Goal: Task Accomplishment & Management: Complete application form

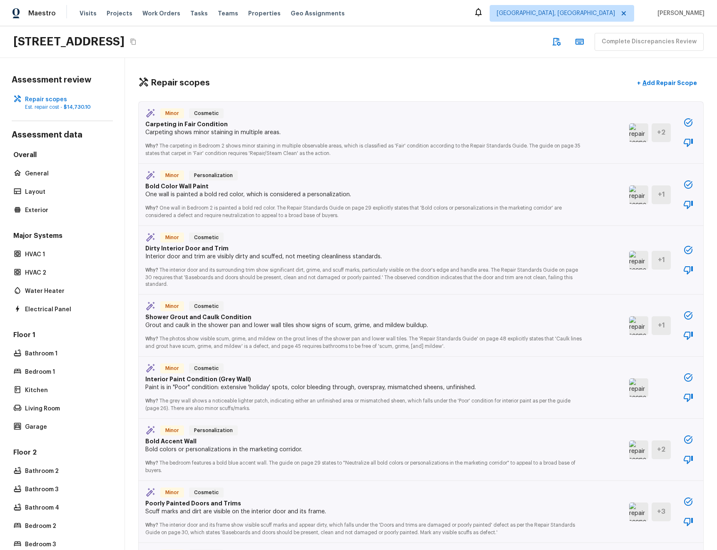
click at [639, 134] on img at bounding box center [638, 132] width 19 height 19
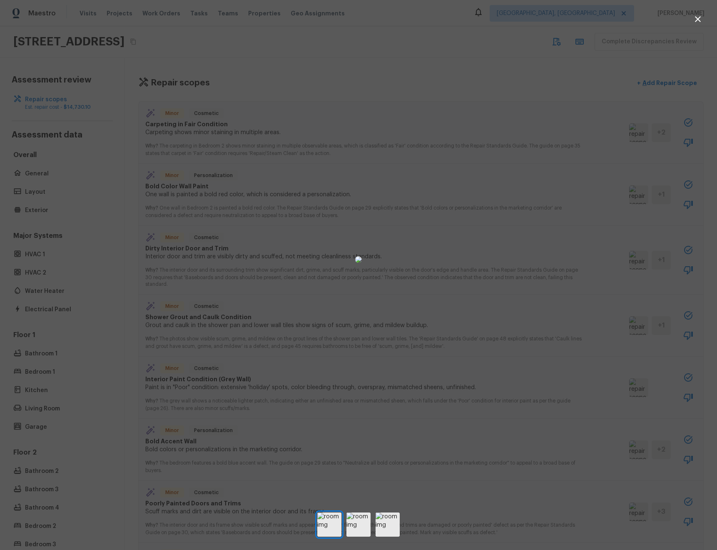
click at [701, 20] on icon "button" at bounding box center [698, 19] width 10 height 10
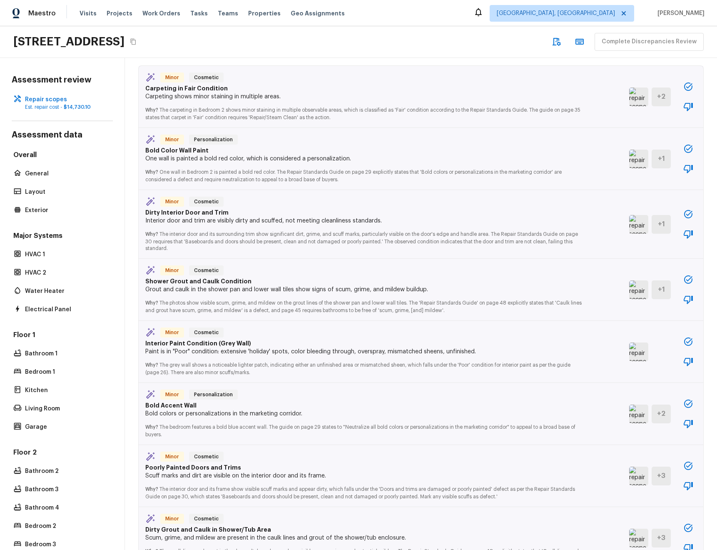
scroll to position [40, 0]
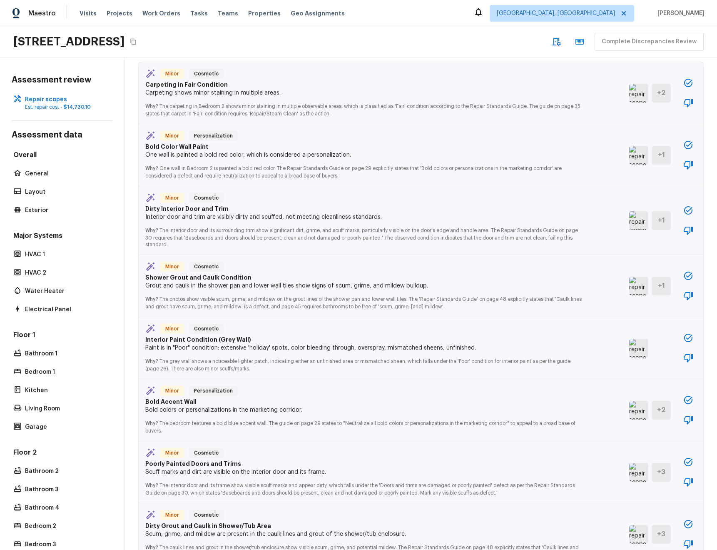
click at [634, 161] on img at bounding box center [638, 155] width 19 height 19
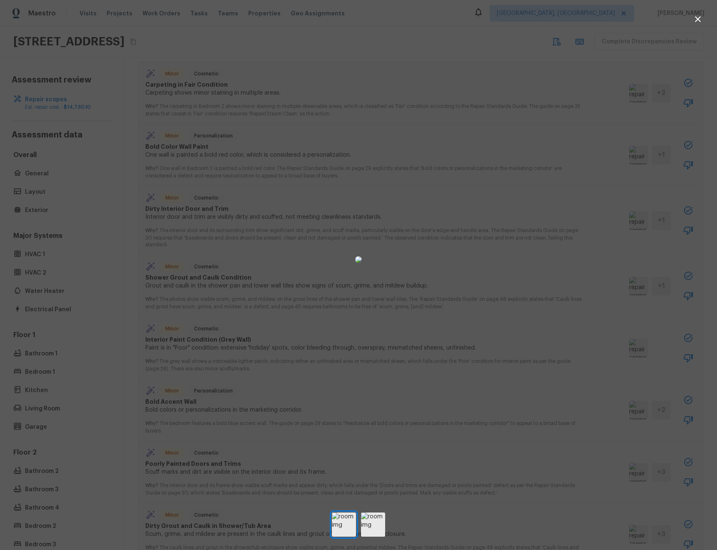
click at [157, 178] on div at bounding box center [358, 259] width 717 height 492
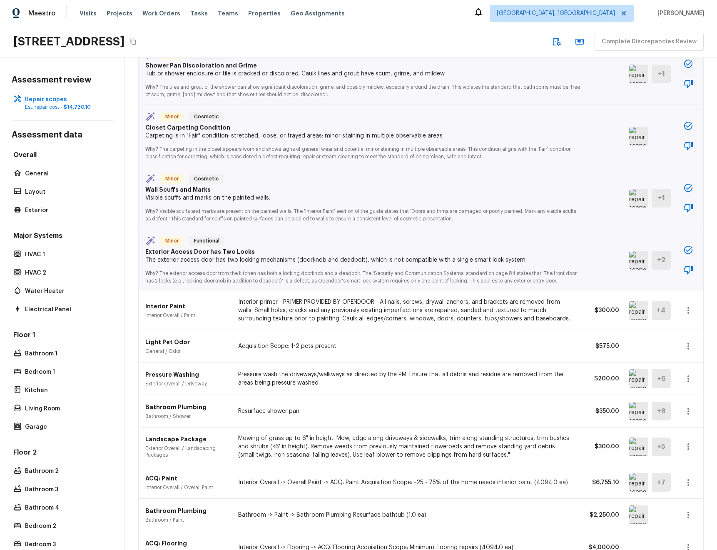
scroll to position [1699, 0]
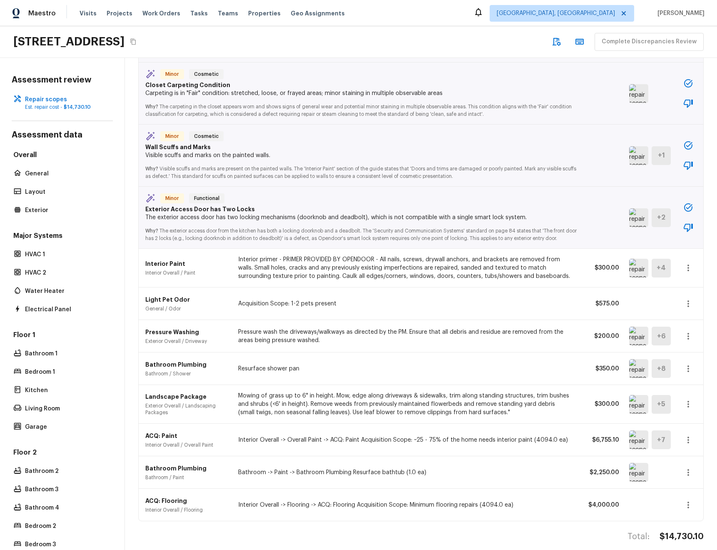
click at [637, 273] on img at bounding box center [638, 268] width 19 height 19
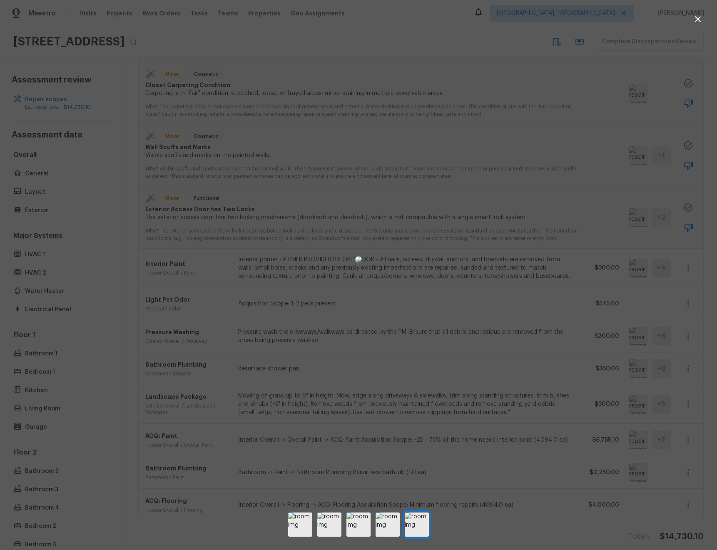
click at [135, 272] on div at bounding box center [358, 259] width 717 height 492
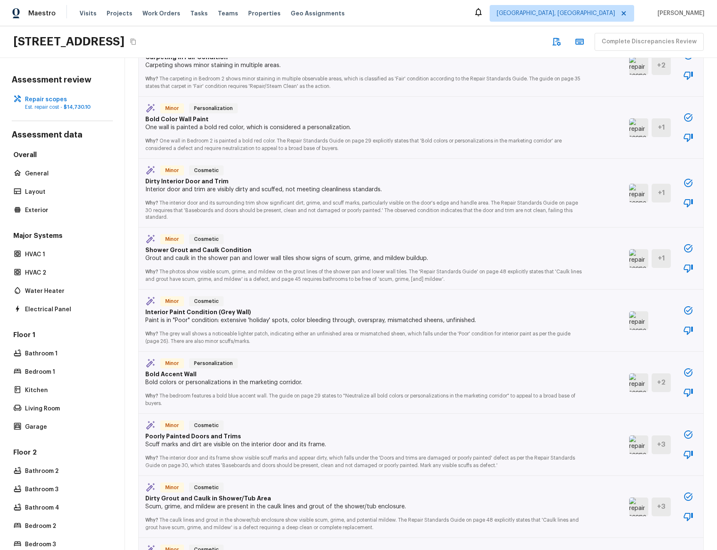
scroll to position [67, 0]
click at [640, 193] on img at bounding box center [638, 192] width 19 height 19
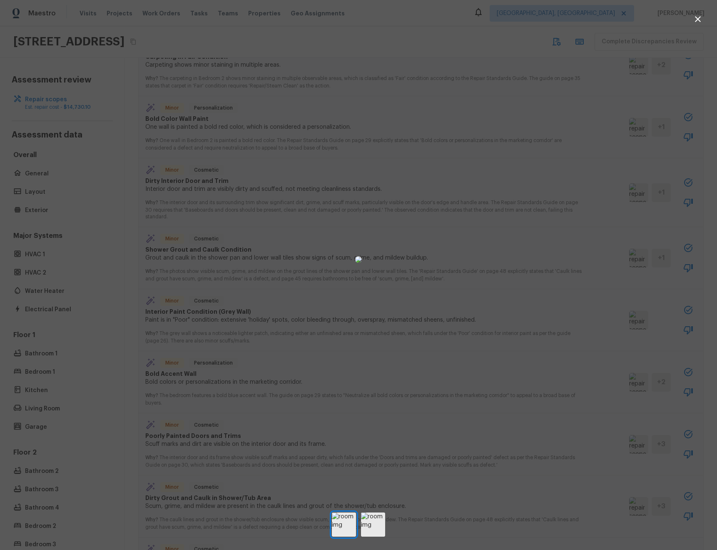
click at [135, 280] on div at bounding box center [358, 259] width 717 height 492
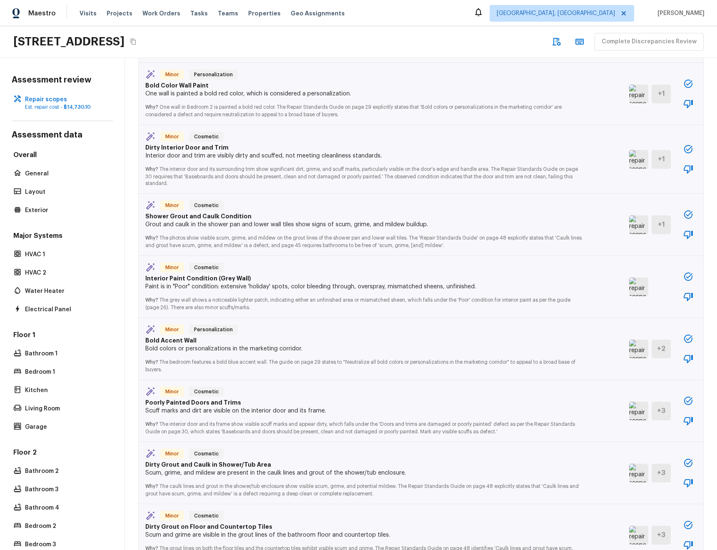
scroll to position [0, 0]
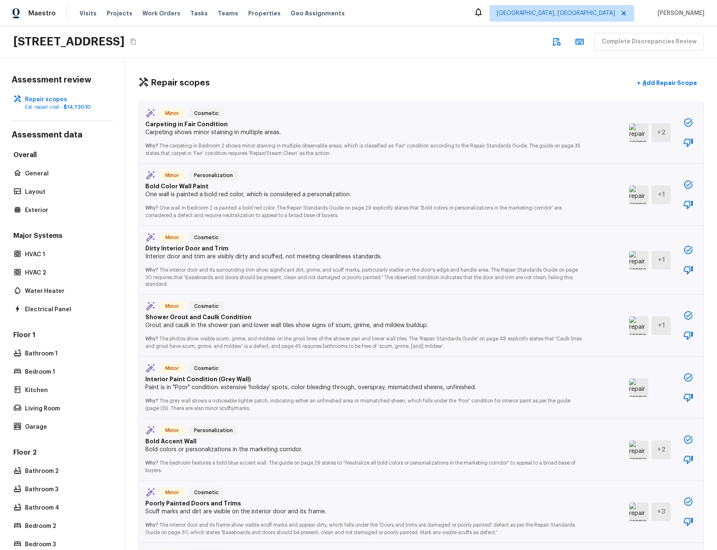
click at [643, 260] on img at bounding box center [638, 260] width 19 height 19
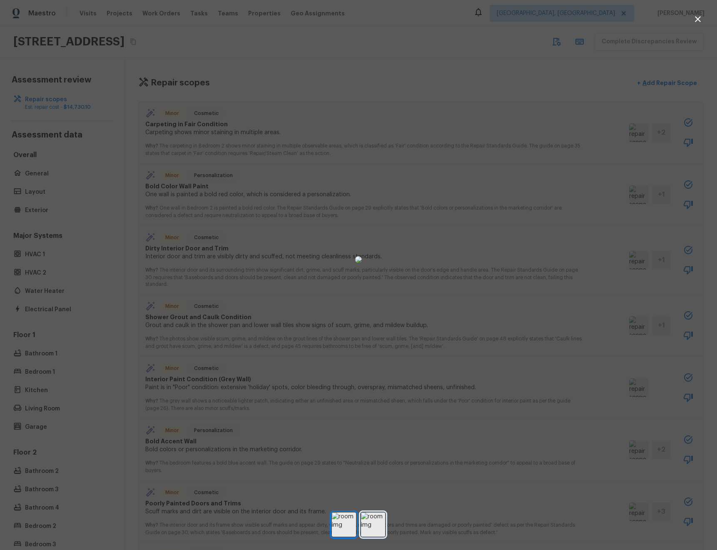
click at [376, 522] on img at bounding box center [373, 524] width 24 height 24
click at [135, 297] on div at bounding box center [358, 259] width 717 height 492
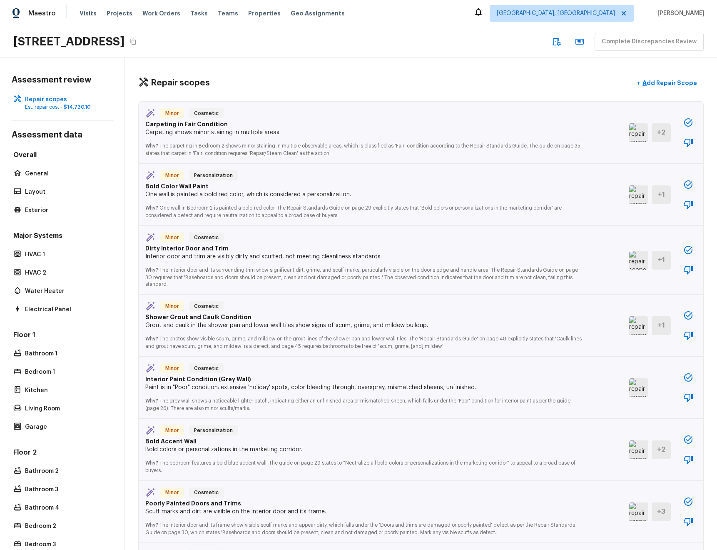
click at [640, 326] on img at bounding box center [638, 325] width 19 height 19
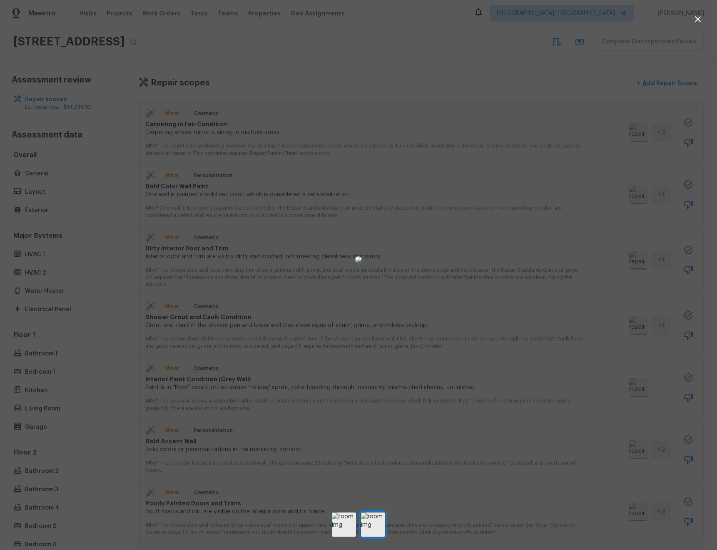
click at [123, 398] on div at bounding box center [358, 259] width 717 height 492
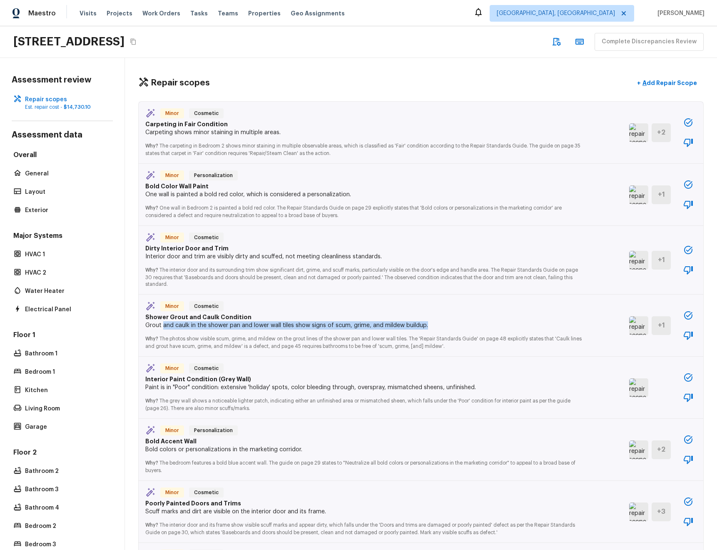
drag, startPoint x: 182, startPoint y: 325, endPoint x: 410, endPoint y: 334, distance: 228.4
click at [436, 328] on p "Grout and caulk in the shower pan and lower wall tiles show signs of scum, grim…" at bounding box center [363, 325] width 437 height 8
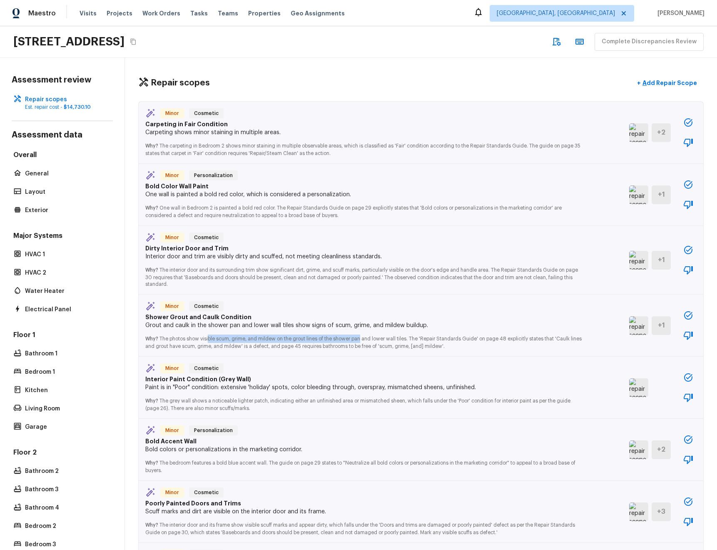
drag, startPoint x: 209, startPoint y: 341, endPoint x: 361, endPoint y: 342, distance: 152.0
click at [361, 341] on p "Why? The photos show visible scum, grime, and mildew on the grout lines of the …" at bounding box center [363, 339] width 437 height 20
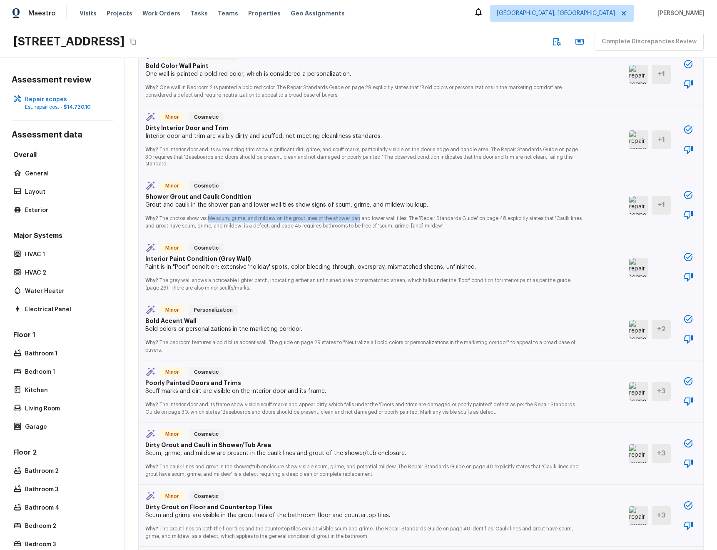
scroll to position [123, 0]
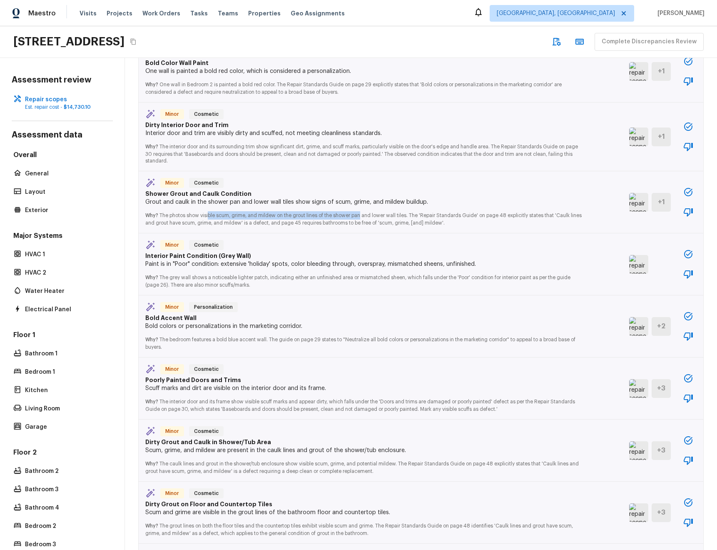
click at [633, 264] on img at bounding box center [638, 264] width 19 height 19
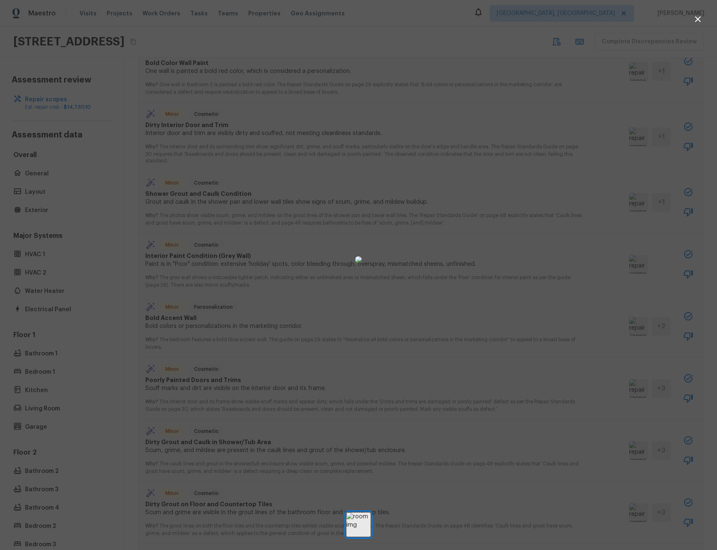
click at [117, 287] on div at bounding box center [358, 259] width 717 height 492
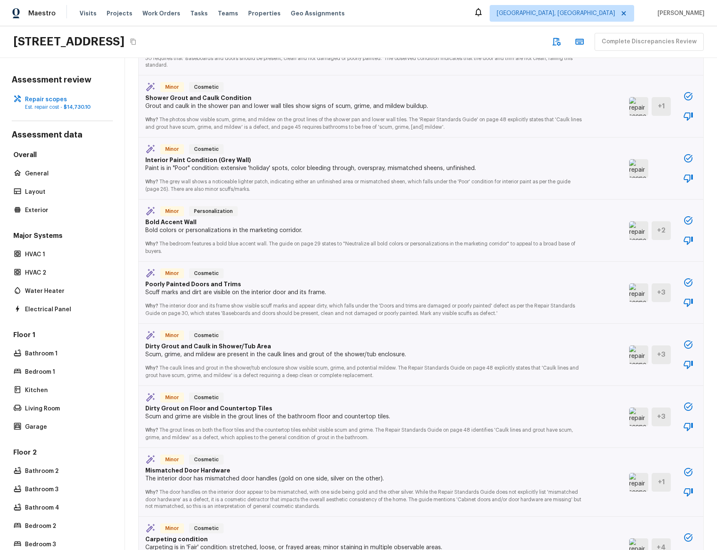
scroll to position [221, 0]
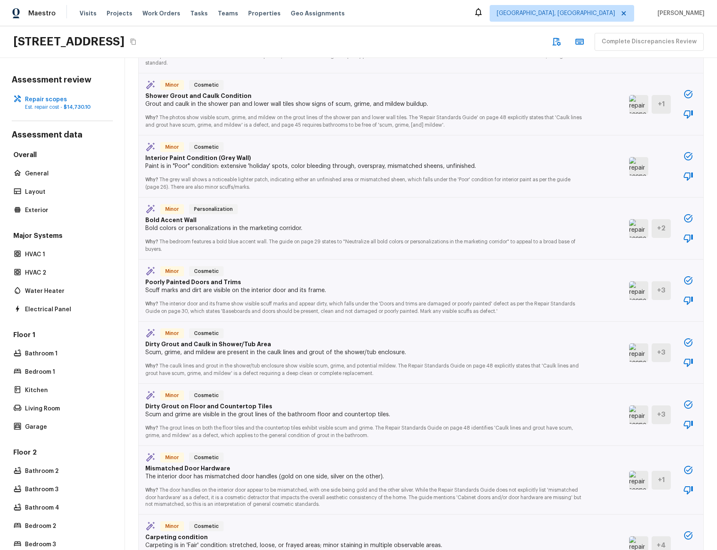
click at [638, 293] on img at bounding box center [638, 290] width 19 height 19
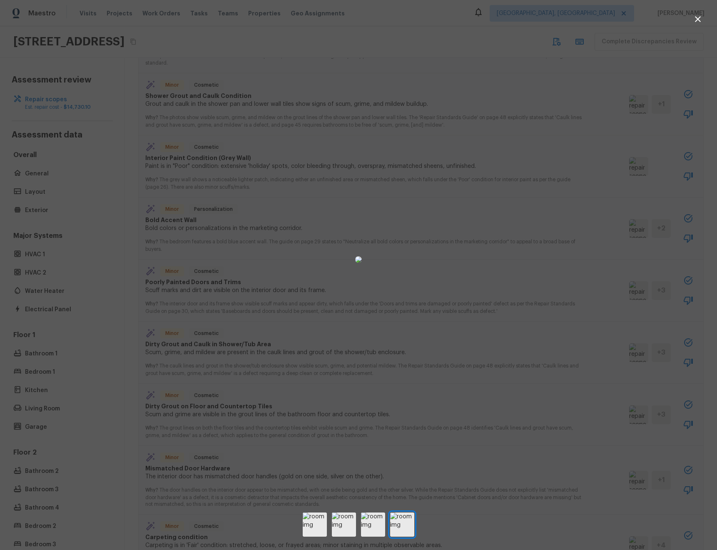
click at [130, 304] on div at bounding box center [358, 259] width 717 height 492
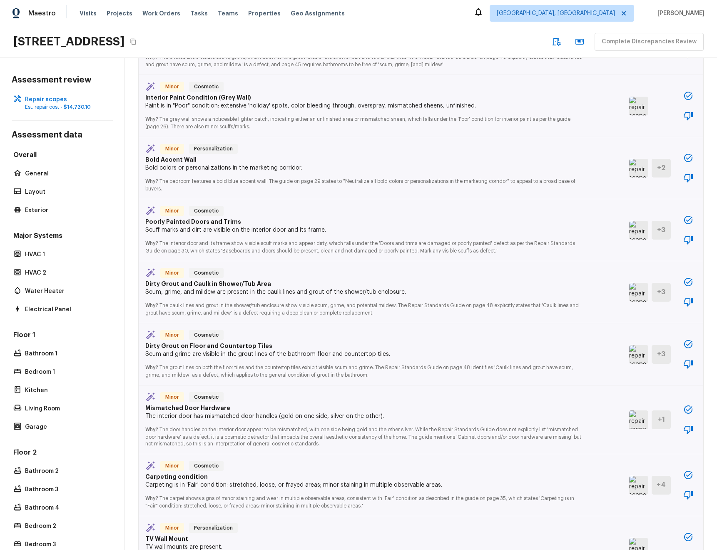
scroll to position [284, 0]
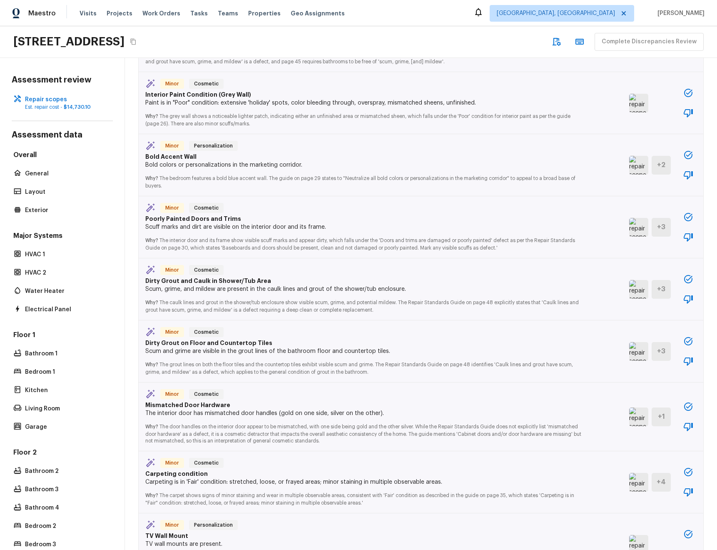
click at [638, 290] on img at bounding box center [638, 289] width 19 height 19
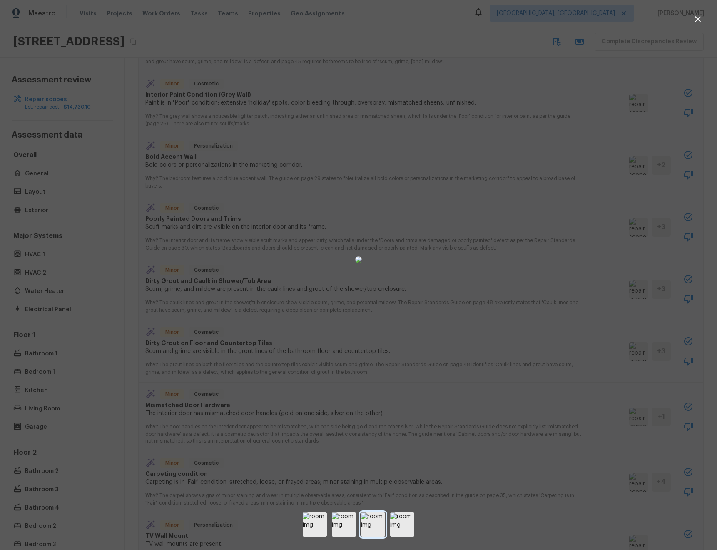
drag, startPoint x: 351, startPoint y: 523, endPoint x: 366, endPoint y: 517, distance: 16.4
click at [351, 523] on img at bounding box center [344, 524] width 24 height 24
click at [362, 263] on img at bounding box center [358, 259] width 7 height 7
click at [621, 315] on div at bounding box center [358, 259] width 717 height 492
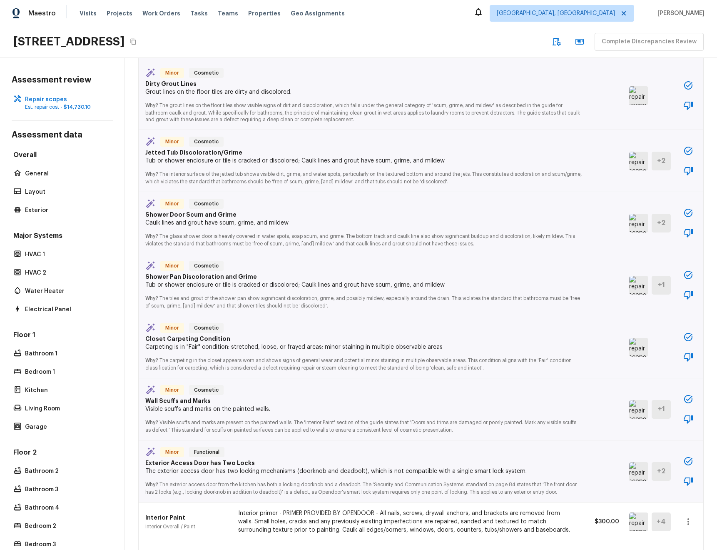
scroll to position [1708, 0]
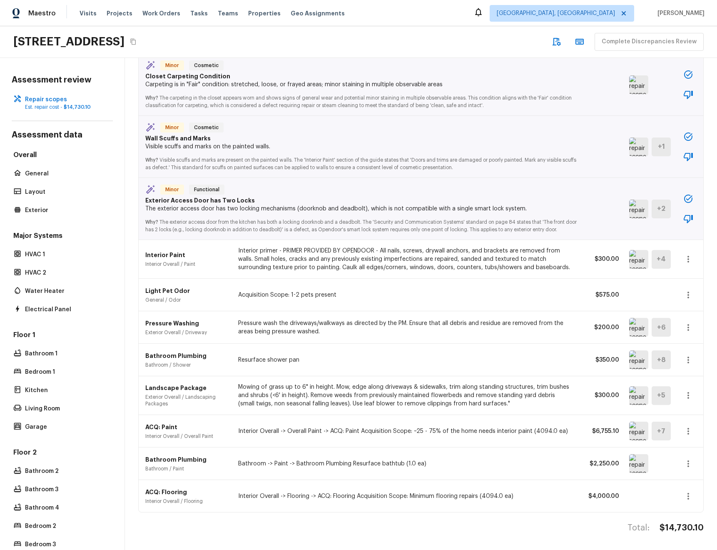
click at [383, 459] on p "Bathroom -> Paint -> Bathroom Plumbing Resurface bathtub (1.0 ea)" at bounding box center [405, 463] width 334 height 8
click at [383, 458] on div "Bathroom Plumbing Bathroom / Paint Bathroom -> Paint -> Bathroom Plumbing Resur…" at bounding box center [421, 463] width 565 height 32
drag, startPoint x: 383, startPoint y: 458, endPoint x: 386, endPoint y: 462, distance: 5.0
click at [383, 458] on div "Bathroom Plumbing Bathroom / Paint Bathroom -> Paint -> Bathroom Plumbing Resur…" at bounding box center [421, 463] width 565 height 32
click at [387, 463] on p "Bathroom -> Paint -> Bathroom Plumbing Resurface bathtub (1.0 ea)" at bounding box center [405, 463] width 334 height 8
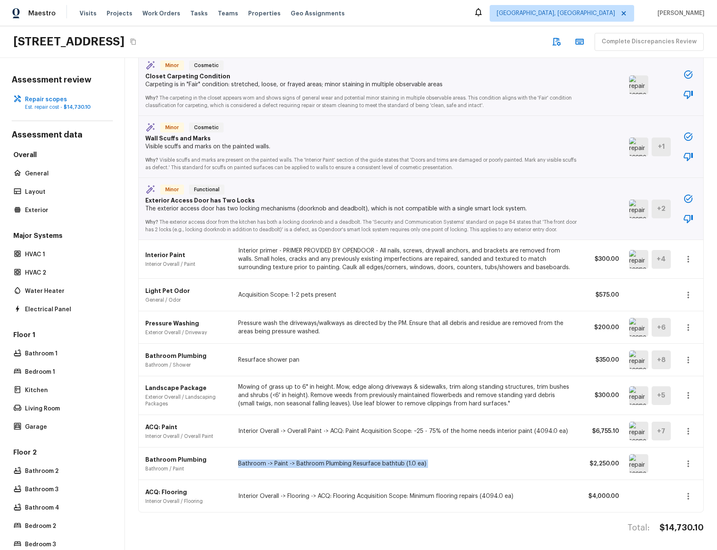
drag, startPoint x: 376, startPoint y: 463, endPoint x: 326, endPoint y: 463, distance: 50.8
click at [325, 463] on p "Bathroom -> Paint -> Bathroom Plumbing Resurface bathtub (1.0 ea)" at bounding box center [405, 463] width 334 height 8
click at [326, 463] on p "Bathroom -> Paint -> Bathroom Plumbing Resurface bathtub (1.0 ea)" at bounding box center [405, 463] width 334 height 8
drag, startPoint x: 326, startPoint y: 463, endPoint x: 311, endPoint y: 467, distance: 15.0
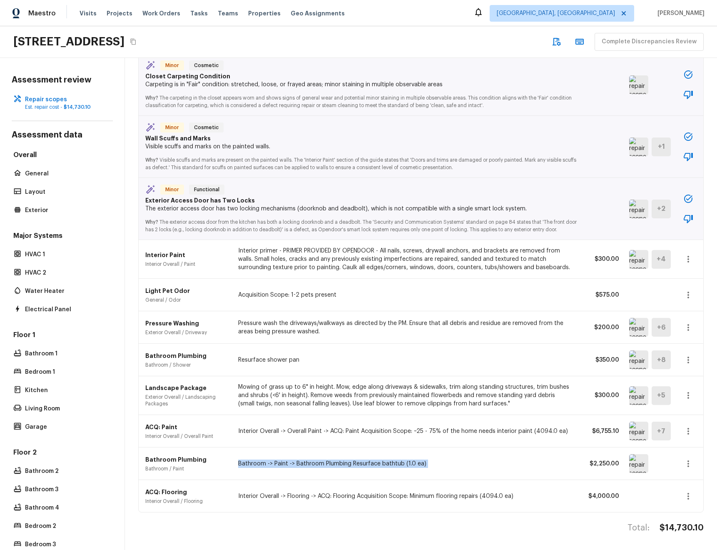
click at [324, 463] on p "Bathroom -> Paint -> Bathroom Plumbing Resurface bathtub (1.0 ea)" at bounding box center [405, 463] width 334 height 8
click at [306, 461] on p "Bathroom -> Paint -> Bathroom Plumbing Resurface bathtub (1.0 ea)" at bounding box center [405, 463] width 334 height 8
drag, startPoint x: 310, startPoint y: 461, endPoint x: 385, endPoint y: 461, distance: 75.0
click at [376, 460] on p "Bathroom -> Paint -> Bathroom Plumbing Resurface bathtub (1.0 ea)" at bounding box center [405, 463] width 334 height 8
click at [389, 464] on p "Bathroom -> Paint -> Bathroom Plumbing Resurface bathtub (1.0 ea)" at bounding box center [405, 463] width 334 height 8
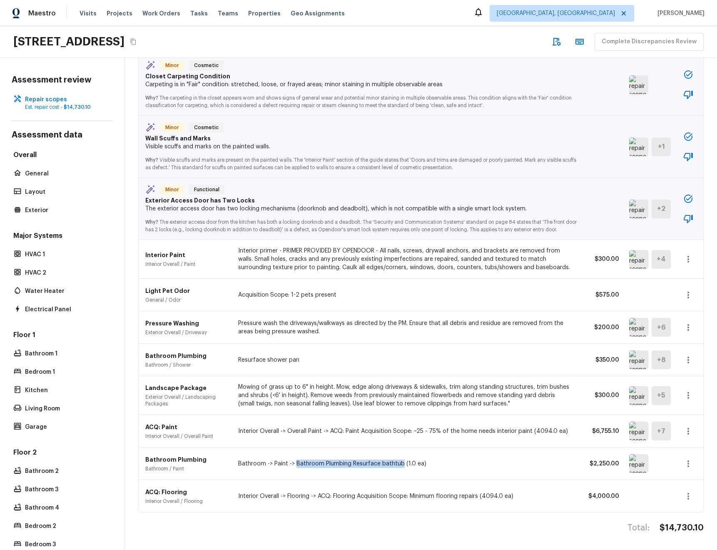
drag, startPoint x: 389, startPoint y: 464, endPoint x: 309, endPoint y: 466, distance: 80.4
click at [309, 466] on p "Bathroom -> Paint -> Bathroom Plumbing Resurface bathtub (1.0 ea)" at bounding box center [405, 463] width 334 height 8
click at [301, 463] on p "Bathroom -> Paint -> Bathroom Plumbing Resurface bathtub (1.0 ea)" at bounding box center [405, 463] width 334 height 8
drag, startPoint x: 301, startPoint y: 463, endPoint x: 426, endPoint y: 460, distance: 124.5
click at [398, 461] on p "Bathroom -> Paint -> Bathroom Plumbing Resurface bathtub (1.0 ea)" at bounding box center [405, 463] width 334 height 8
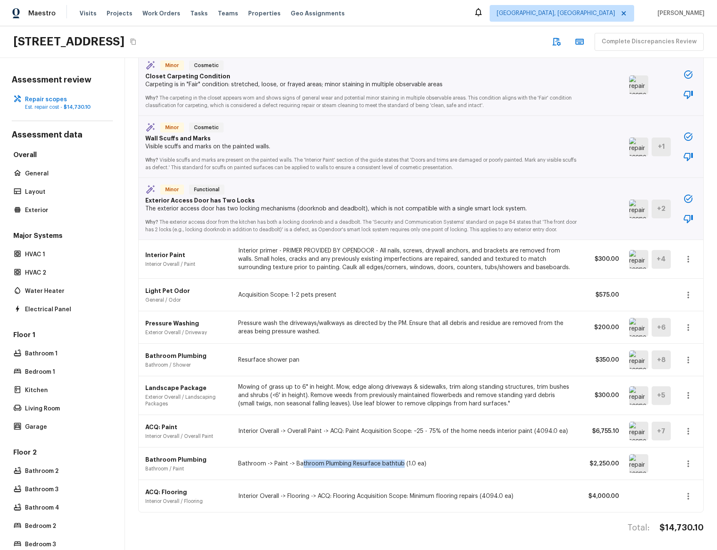
click at [637, 464] on img at bounding box center [638, 463] width 19 height 19
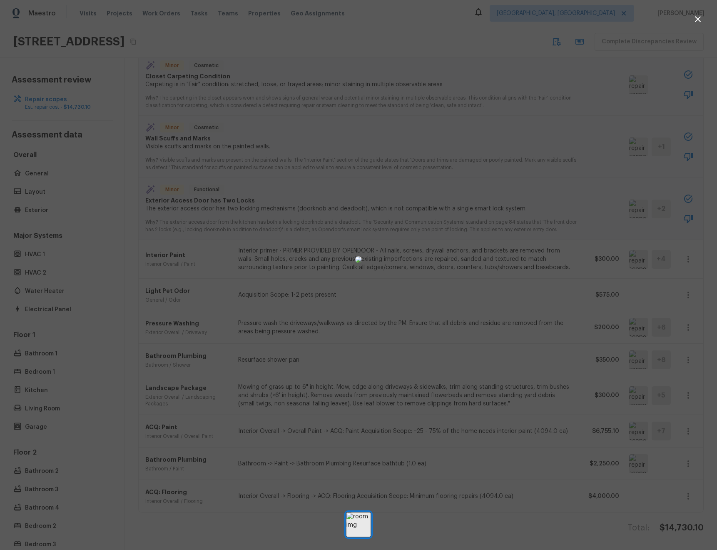
click at [622, 476] on div at bounding box center [358, 259] width 717 height 492
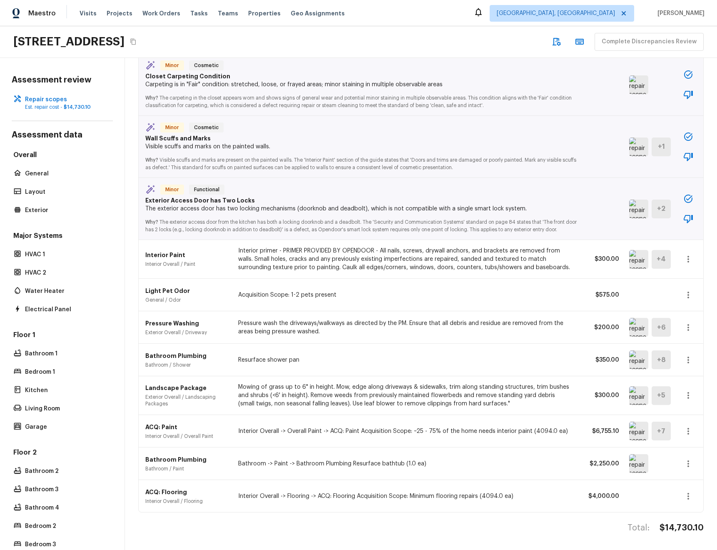
click at [635, 466] on img at bounding box center [638, 463] width 19 height 19
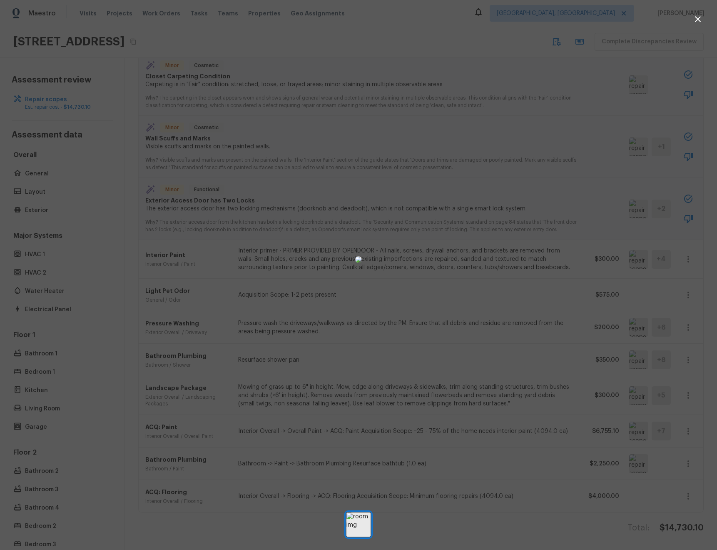
click at [632, 467] on div at bounding box center [358, 259] width 717 height 492
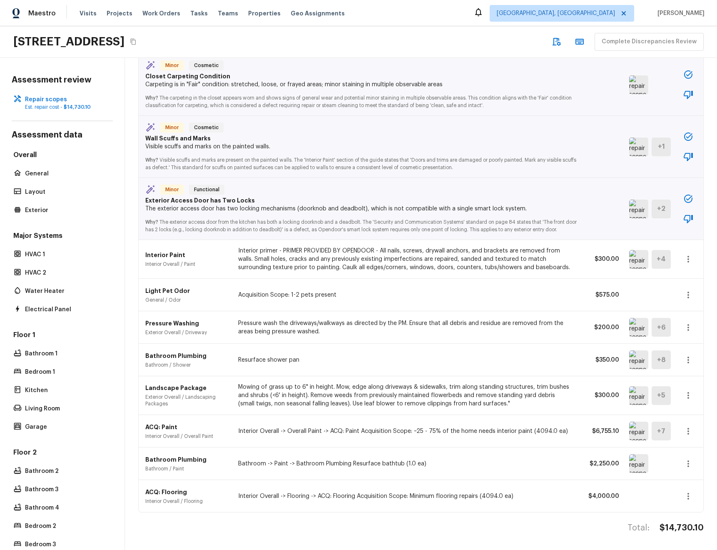
click at [309, 464] on p "Bathroom -> Paint -> Bathroom Plumbing Resurface bathtub (1.0 ea)" at bounding box center [405, 463] width 334 height 8
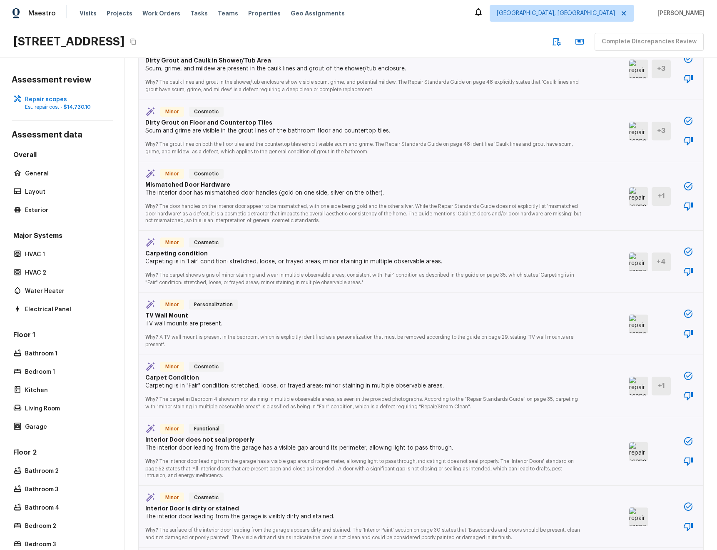
scroll to position [503, 0]
click at [635, 201] on img at bounding box center [638, 198] width 19 height 19
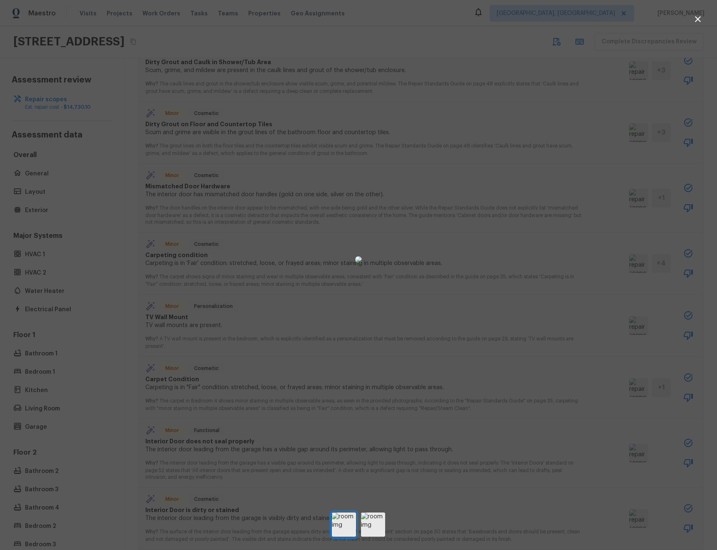
click at [623, 200] on div at bounding box center [358, 259] width 717 height 492
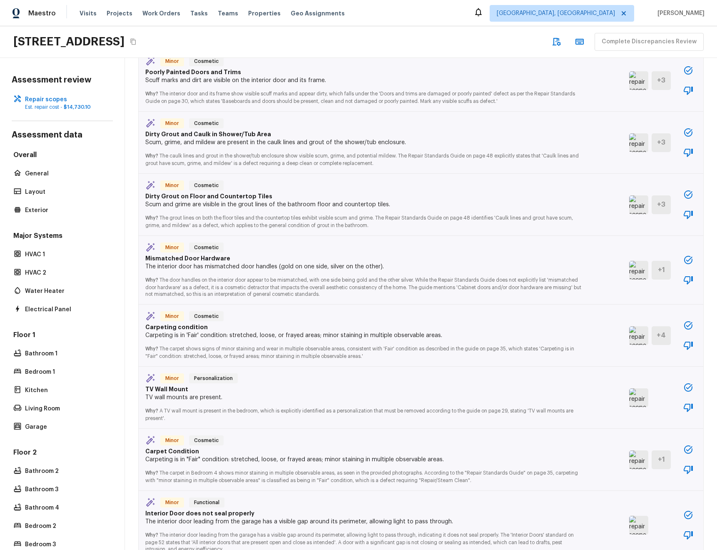
scroll to position [429, 0]
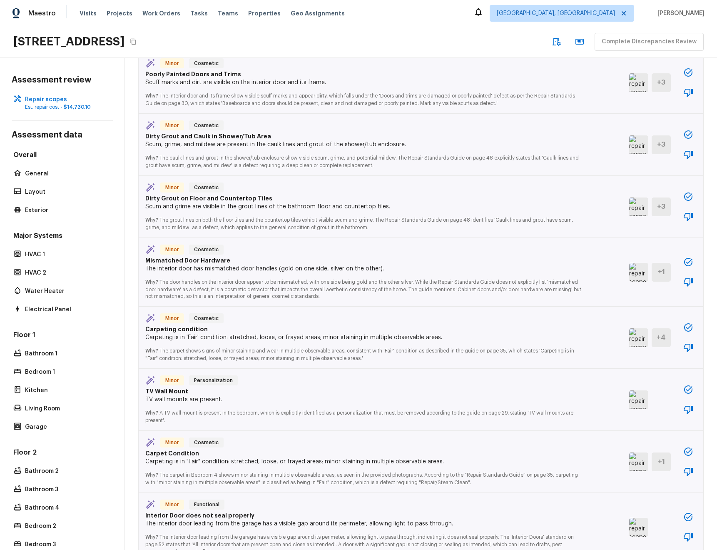
click at [636, 143] on img at bounding box center [638, 144] width 19 height 19
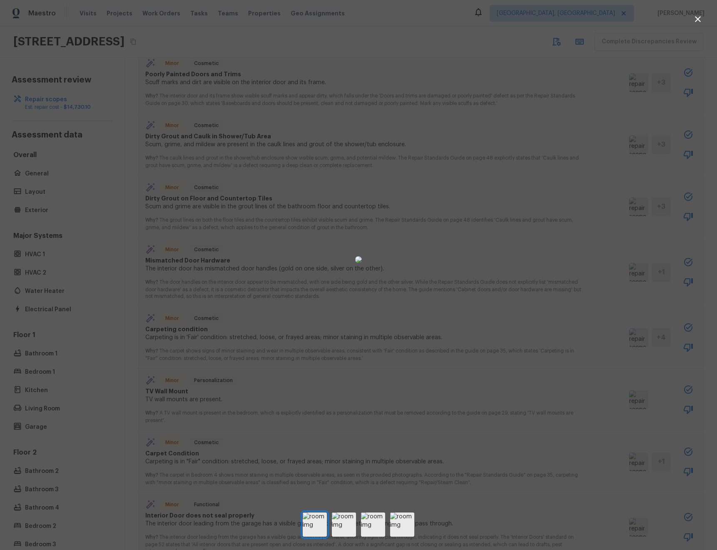
click at [636, 144] on div at bounding box center [358, 259] width 717 height 492
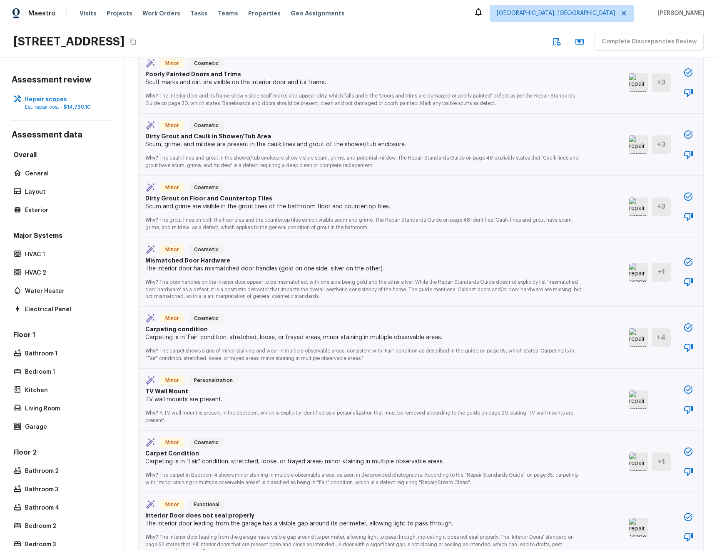
click at [658, 145] on h5 "+ 3" at bounding box center [661, 144] width 8 height 9
click at [642, 145] on img at bounding box center [638, 144] width 19 height 19
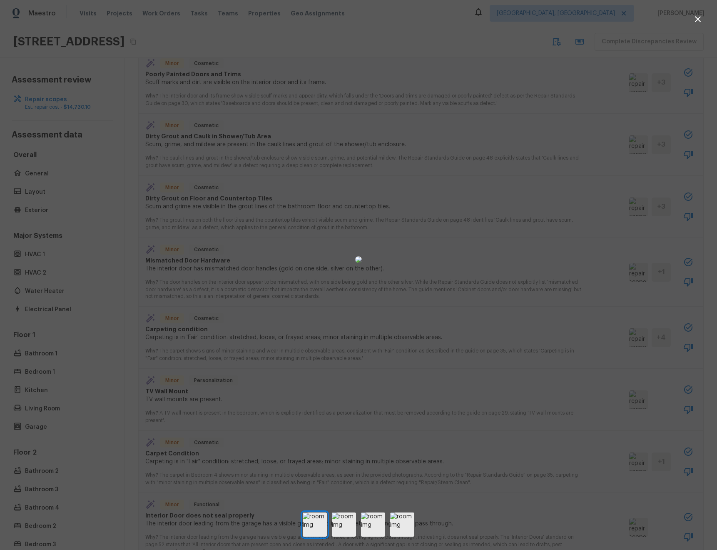
click at [356, 528] on div at bounding box center [358, 524] width 717 height 24
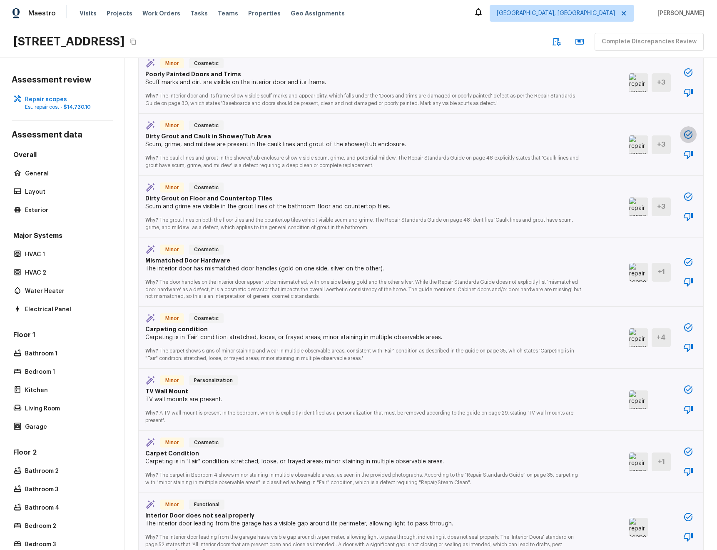
click at [688, 138] on icon "button" at bounding box center [688, 134] width 8 height 8
click at [654, 146] on div "+ 3" at bounding box center [661, 144] width 19 height 19
click at [639, 146] on img at bounding box center [638, 144] width 19 height 19
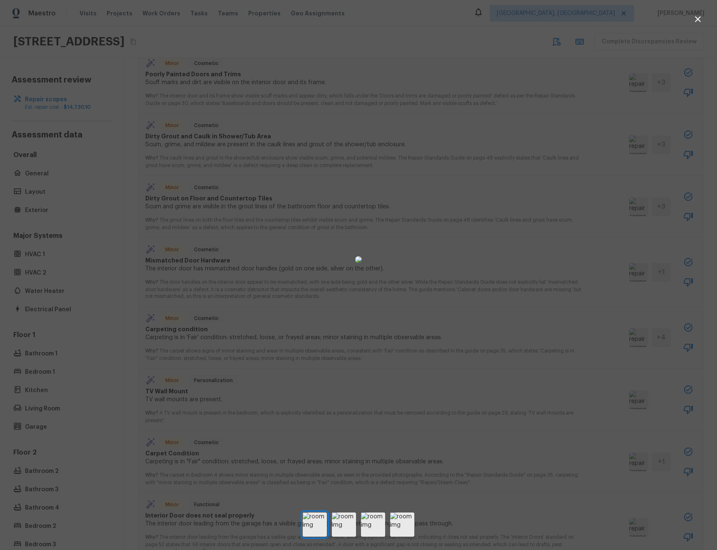
click at [369, 527] on img at bounding box center [373, 524] width 24 height 24
click at [361, 528] on div at bounding box center [358, 524] width 717 height 24
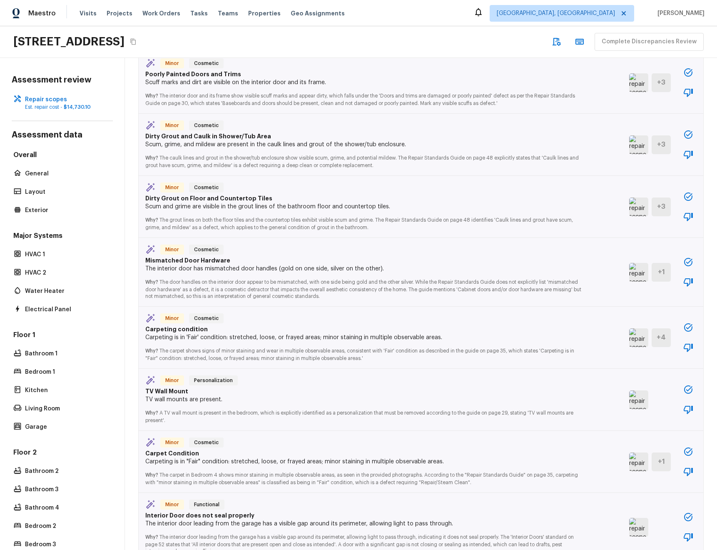
click at [342, 528] on p "Why? The interior door leading from the garage has a visible gap around its per…" at bounding box center [363, 541] width 437 height 27
click at [521, 270] on p "The interior door has mismatched door handles (gold on one side, silver on the …" at bounding box center [363, 268] width 437 height 8
click at [690, 261] on icon "button" at bounding box center [688, 262] width 10 height 10
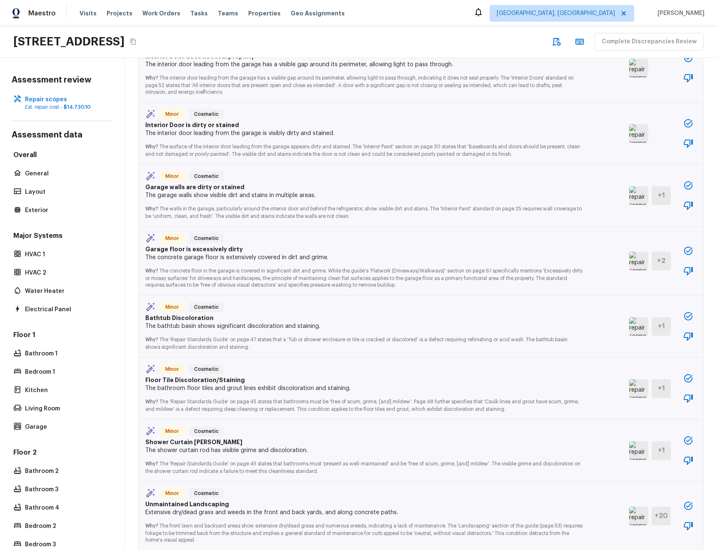
scroll to position [886, 0]
click at [634, 197] on img at bounding box center [638, 197] width 19 height 19
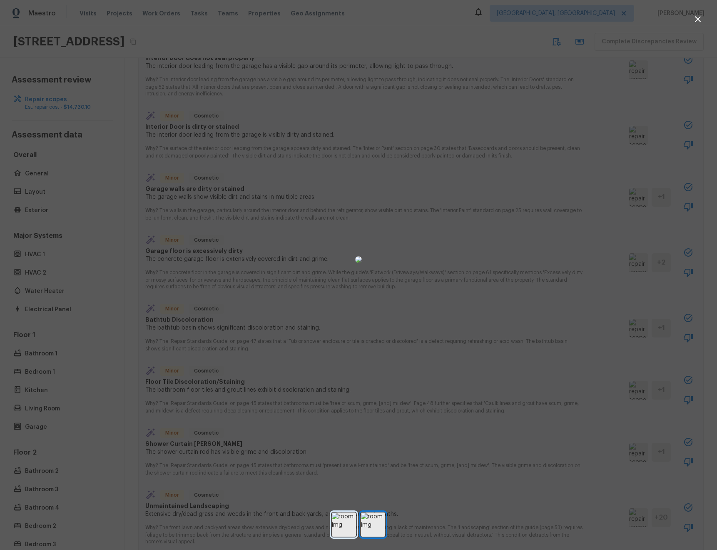
click at [338, 525] on img at bounding box center [344, 524] width 24 height 24
click at [366, 523] on img at bounding box center [373, 524] width 24 height 24
click at [353, 523] on img at bounding box center [344, 524] width 24 height 24
click at [373, 521] on img at bounding box center [373, 524] width 24 height 24
drag, startPoint x: 350, startPoint y: 524, endPoint x: 343, endPoint y: 524, distance: 7.1
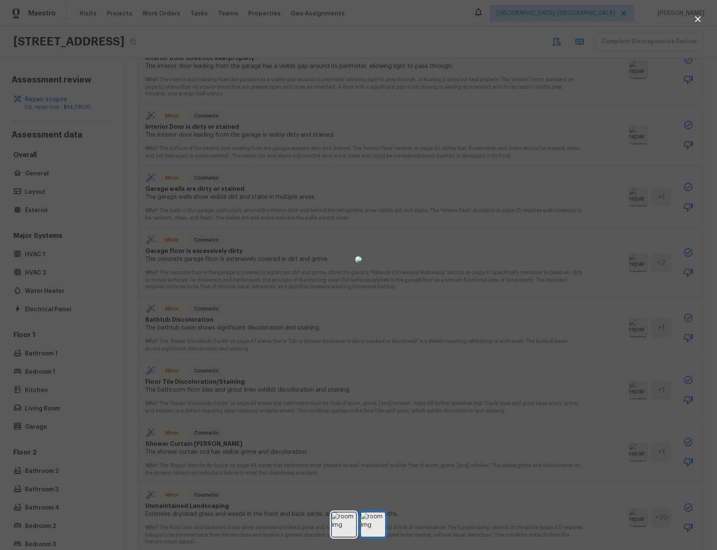
click at [350, 524] on img at bounding box center [344, 524] width 24 height 24
click at [362, 525] on img at bounding box center [373, 524] width 24 height 24
click at [351, 525] on img at bounding box center [344, 524] width 24 height 24
click at [566, 308] on div at bounding box center [358, 259] width 717 height 492
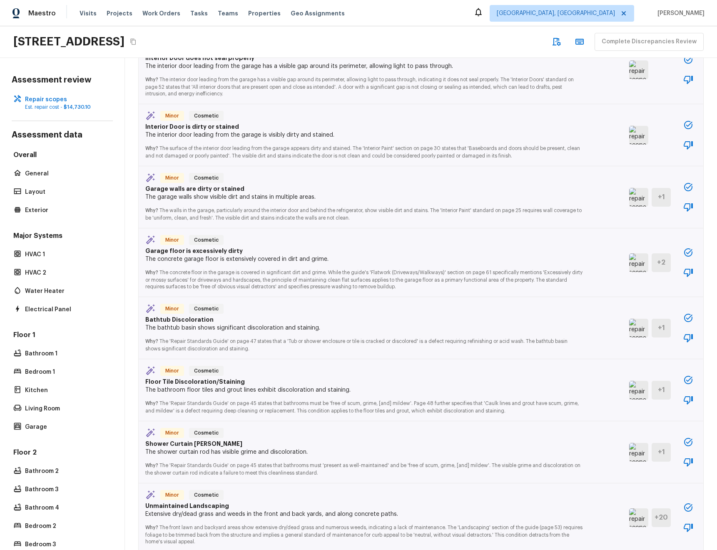
click at [169, 199] on p "The garage walls show visible dirt and stains in multiple areas." at bounding box center [363, 197] width 437 height 8
drag, startPoint x: 169, startPoint y: 199, endPoint x: 174, endPoint y: 199, distance: 4.6
click at [169, 199] on p "The garage walls show visible dirt and stains in multiple areas." at bounding box center [363, 197] width 437 height 8
click at [643, 192] on img at bounding box center [638, 197] width 19 height 19
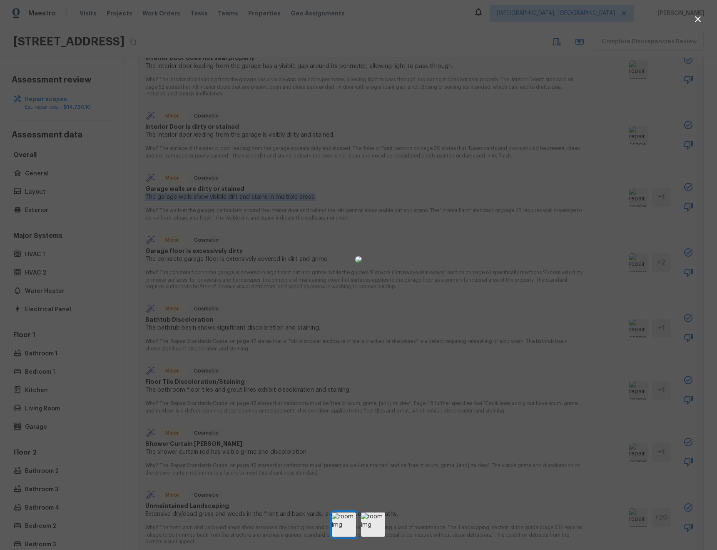
click at [590, 278] on div at bounding box center [358, 259] width 717 height 492
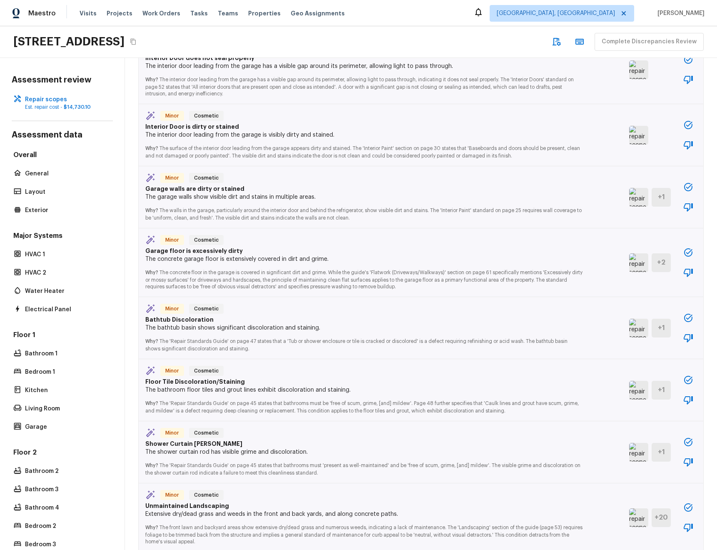
click at [638, 261] on img at bounding box center [638, 262] width 19 height 19
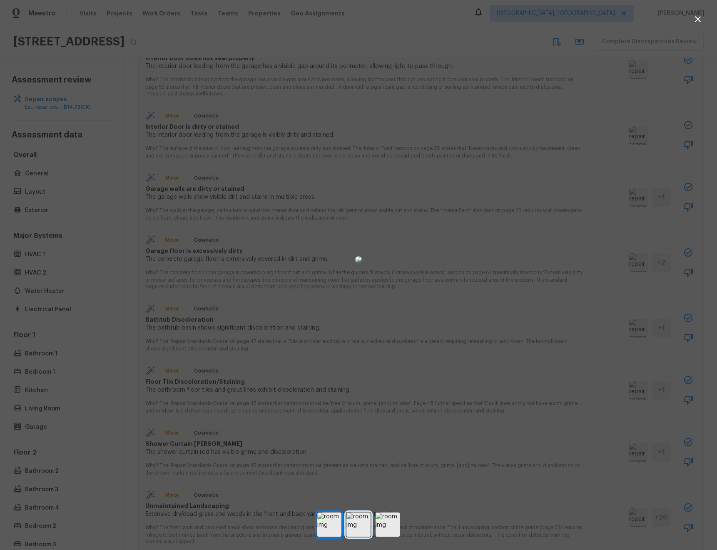
click at [364, 523] on img at bounding box center [358, 524] width 24 height 24
click at [371, 523] on div at bounding box center [358, 524] width 717 height 24
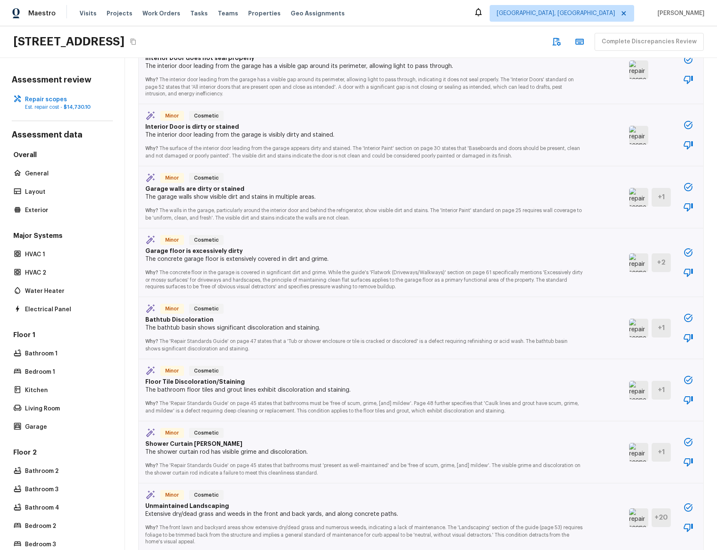
click at [635, 266] on img at bounding box center [638, 262] width 19 height 19
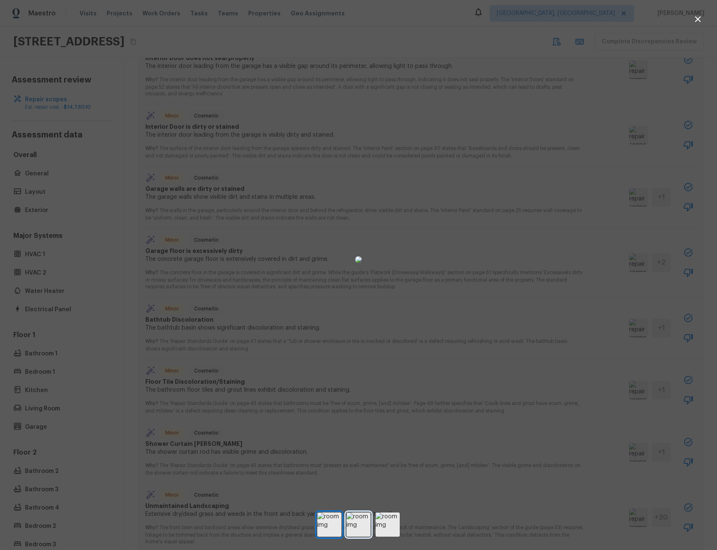
click at [351, 528] on img at bounding box center [358, 524] width 24 height 24
click at [388, 522] on img at bounding box center [388, 524] width 24 height 24
click at [434, 527] on div at bounding box center [358, 524] width 717 height 24
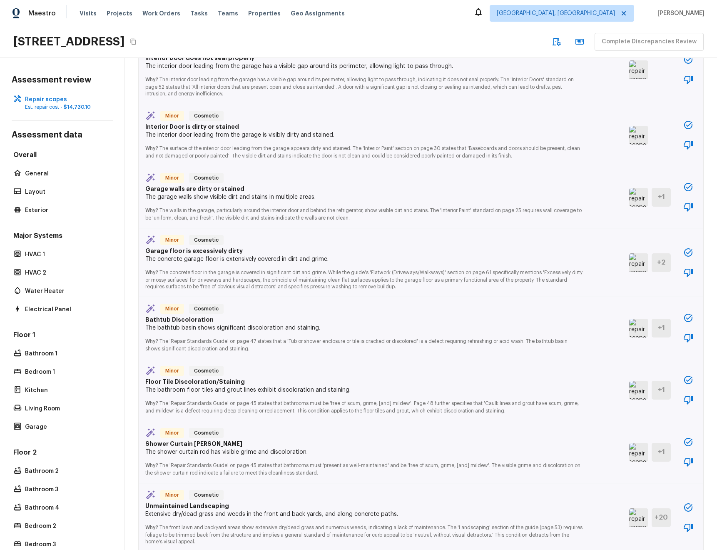
click at [643, 328] on img at bounding box center [638, 328] width 19 height 19
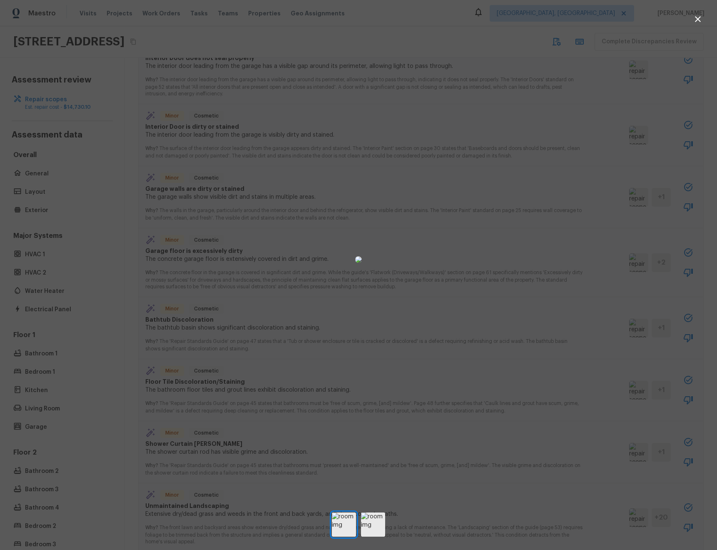
click at [120, 347] on div at bounding box center [358, 259] width 717 height 492
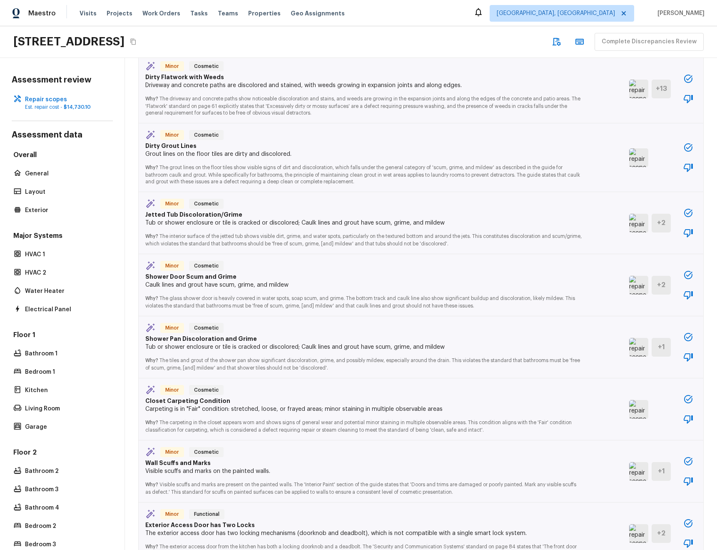
scroll to position [1708, 0]
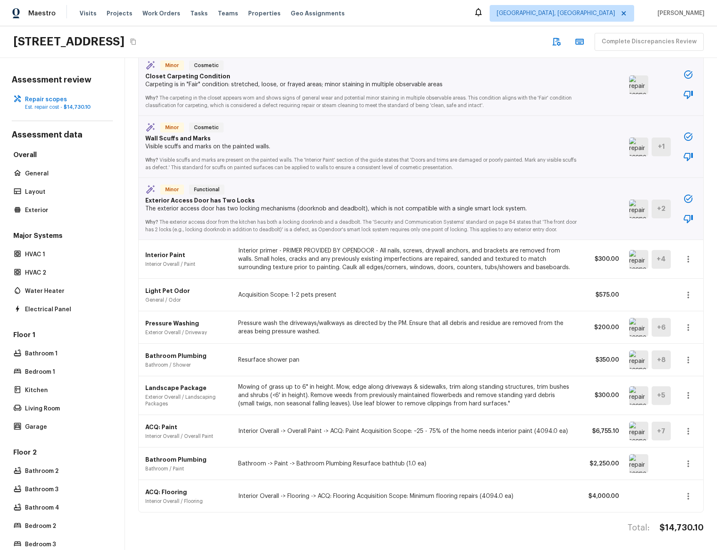
click at [639, 463] on img at bounding box center [638, 463] width 19 height 19
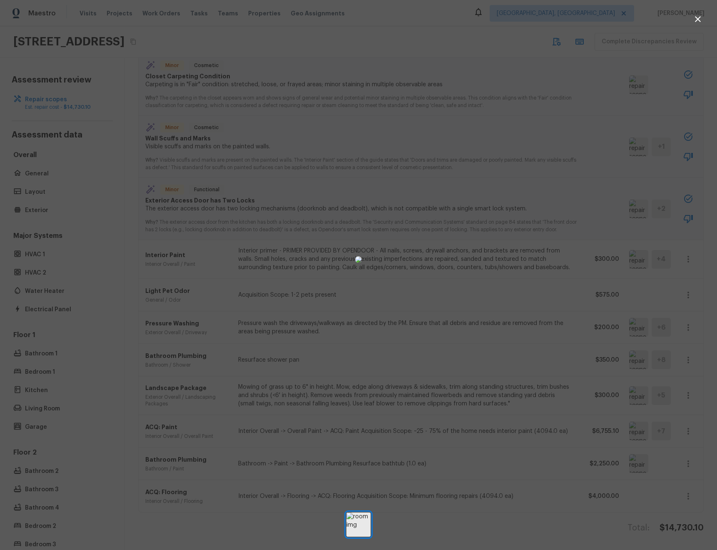
click at [120, 340] on div at bounding box center [358, 259] width 717 height 492
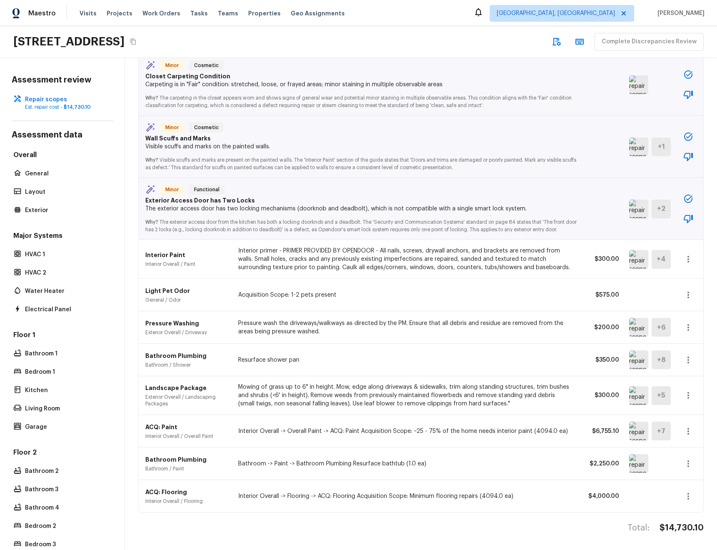
click at [633, 360] on img at bounding box center [638, 359] width 19 height 19
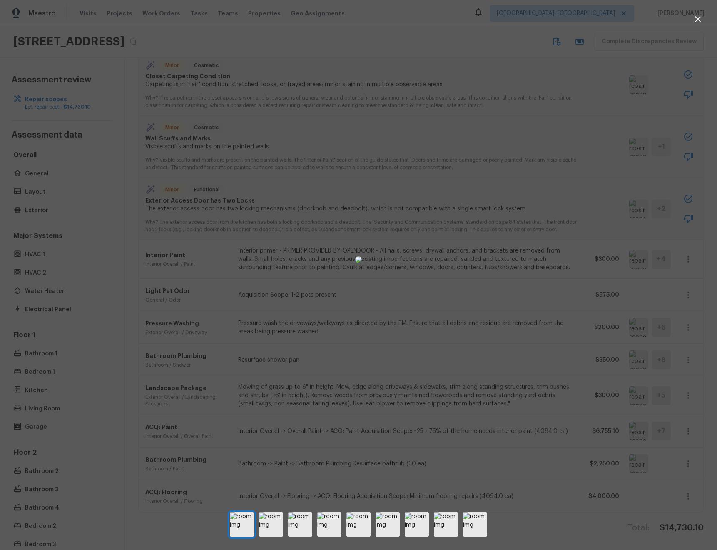
click at [112, 263] on div at bounding box center [358, 259] width 717 height 492
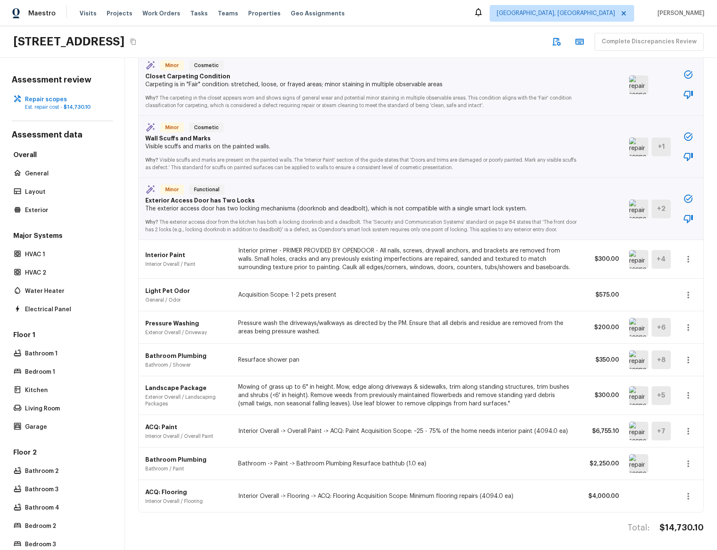
click at [640, 363] on img at bounding box center [638, 359] width 19 height 19
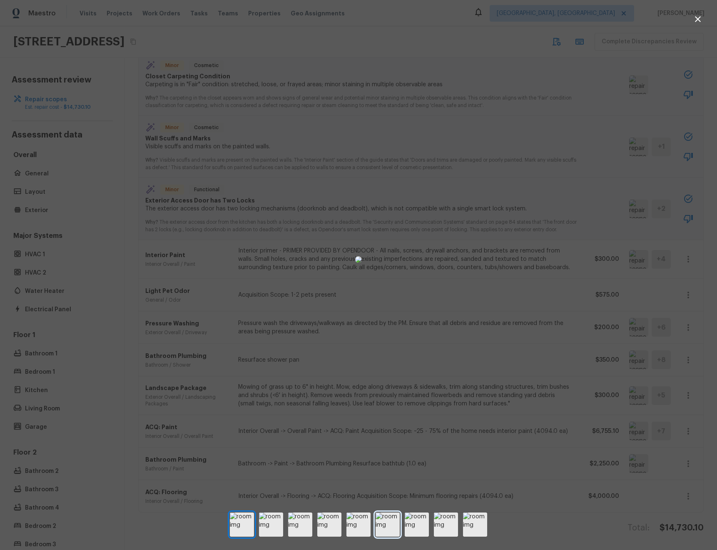
click at [389, 518] on img at bounding box center [388, 524] width 24 height 24
click at [418, 526] on img at bounding box center [417, 524] width 24 height 24
click at [361, 525] on img at bounding box center [358, 524] width 24 height 24
click at [336, 523] on img at bounding box center [329, 524] width 24 height 24
click at [323, 523] on img at bounding box center [329, 524] width 24 height 24
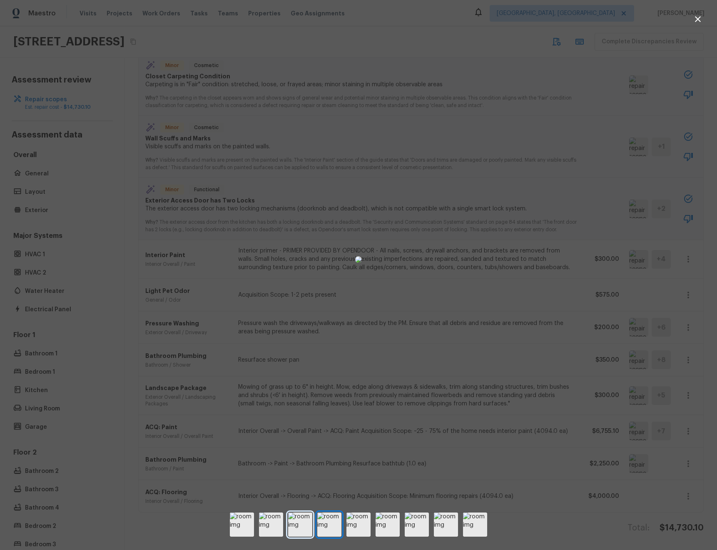
click at [301, 523] on img at bounding box center [300, 524] width 24 height 24
click at [271, 522] on img at bounding box center [271, 524] width 24 height 24
click at [624, 418] on div at bounding box center [358, 259] width 717 height 492
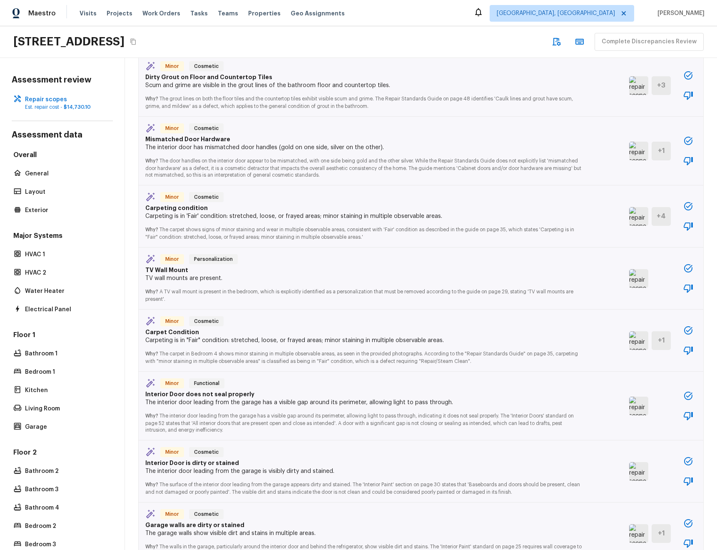
scroll to position [551, 0]
click at [643, 279] on img at bounding box center [638, 277] width 19 height 19
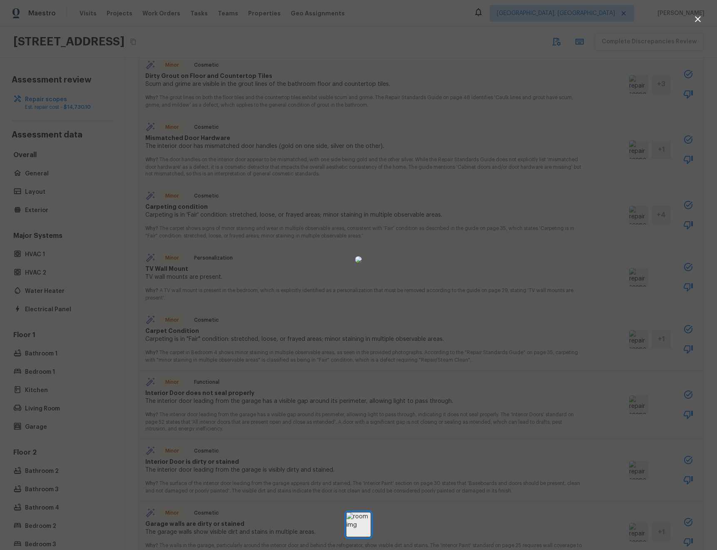
click at [127, 283] on div at bounding box center [358, 259] width 717 height 492
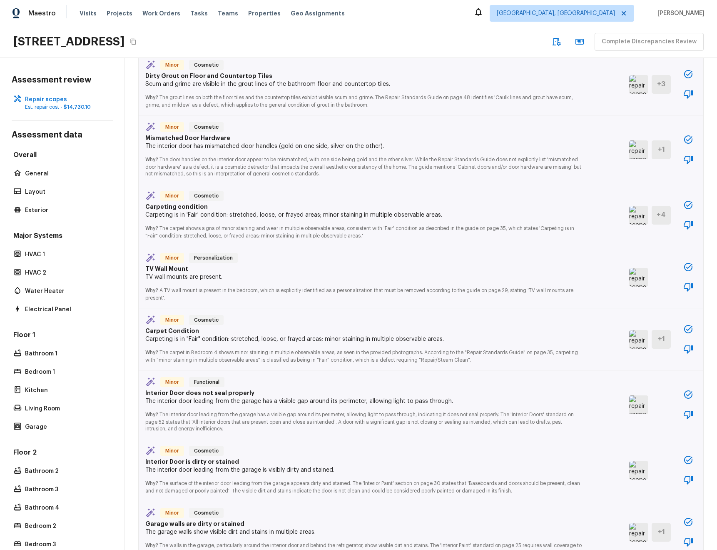
click at [631, 338] on img at bounding box center [638, 339] width 19 height 19
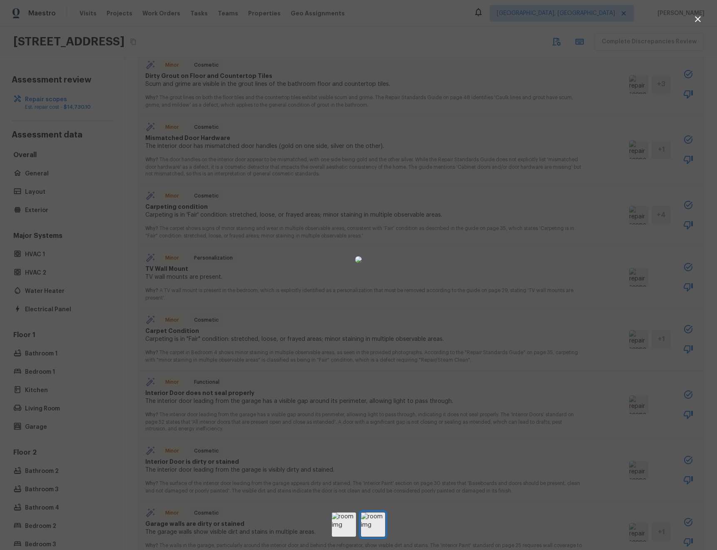
click at [119, 239] on div at bounding box center [358, 259] width 717 height 492
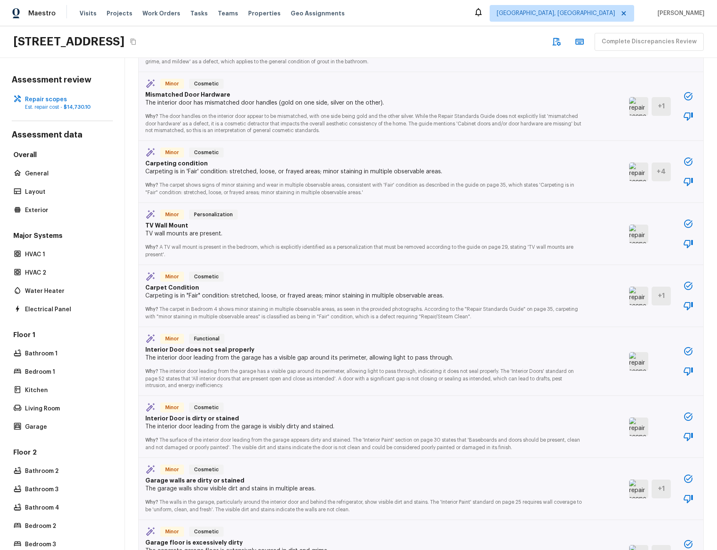
scroll to position [597, 0]
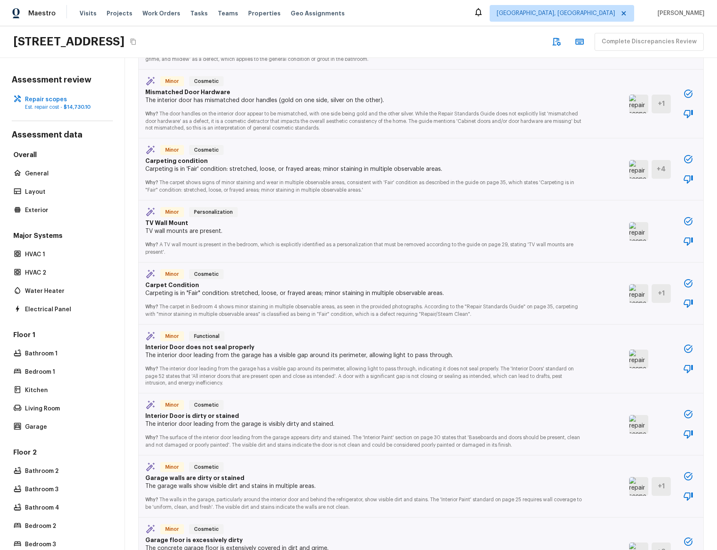
click at [643, 359] on img at bounding box center [638, 358] width 19 height 19
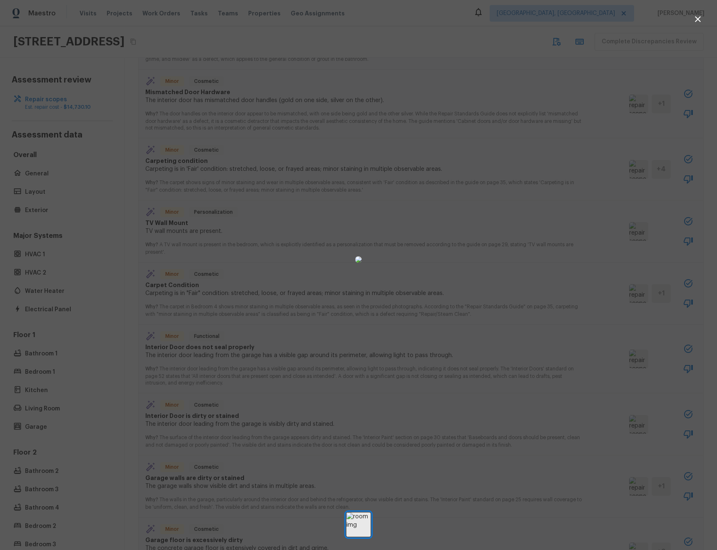
click at [115, 262] on div at bounding box center [358, 259] width 717 height 492
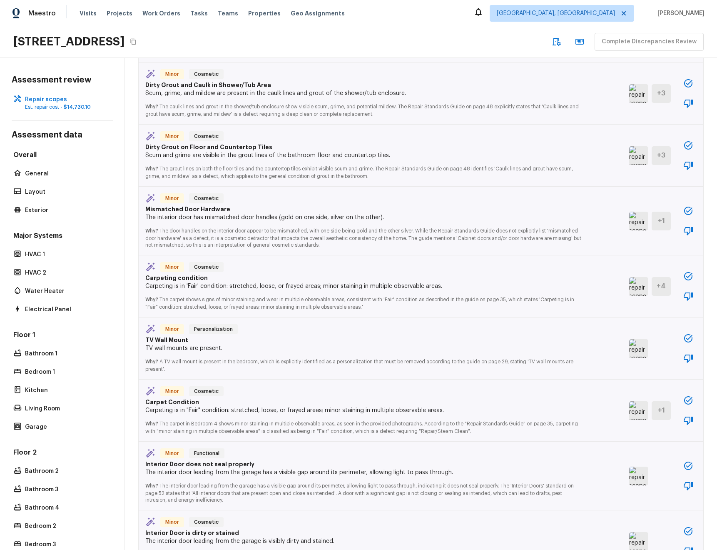
scroll to position [492, 0]
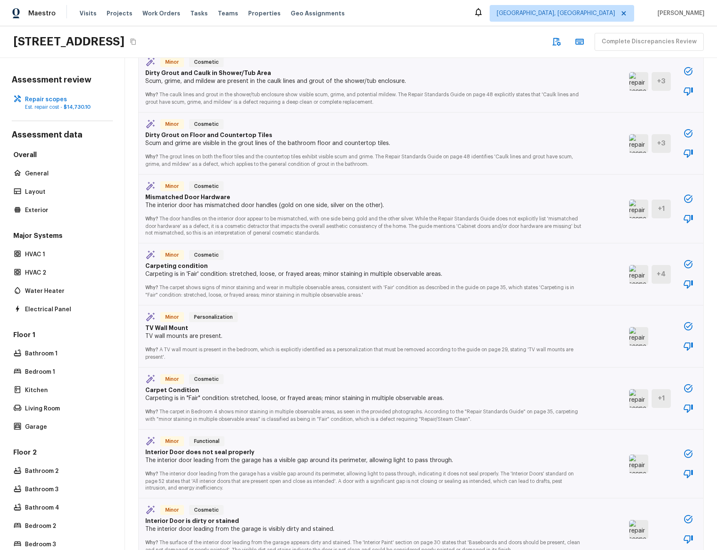
click at [635, 208] on img at bounding box center [638, 208] width 19 height 19
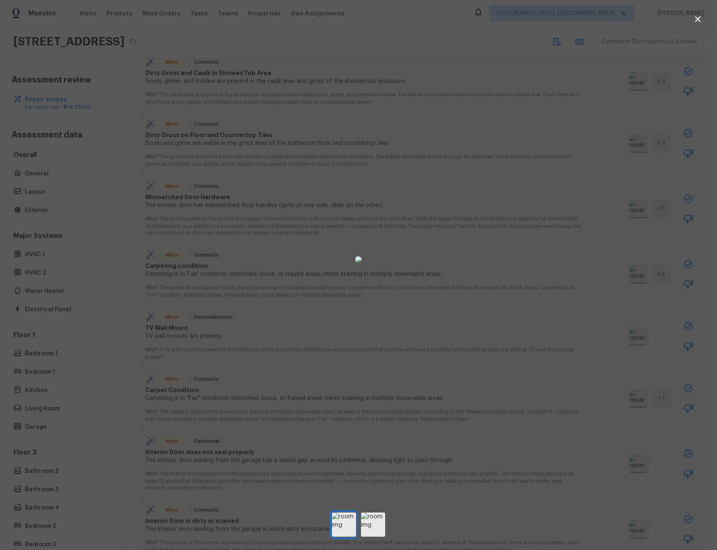
click at [124, 306] on div at bounding box center [358, 259] width 717 height 492
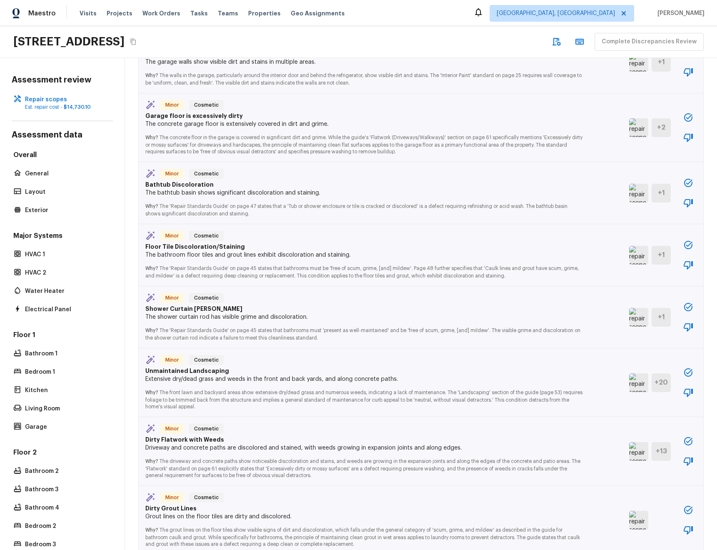
scroll to position [1022, 0]
click at [640, 316] on img at bounding box center [638, 315] width 19 height 19
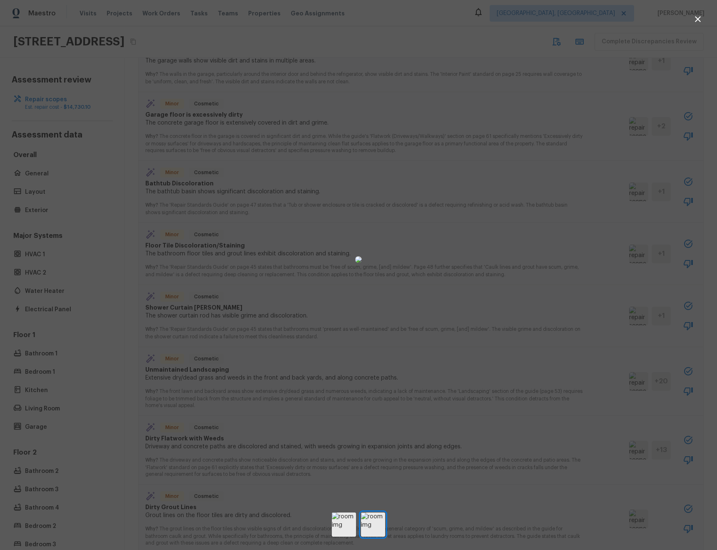
click at [114, 387] on div at bounding box center [358, 259] width 717 height 492
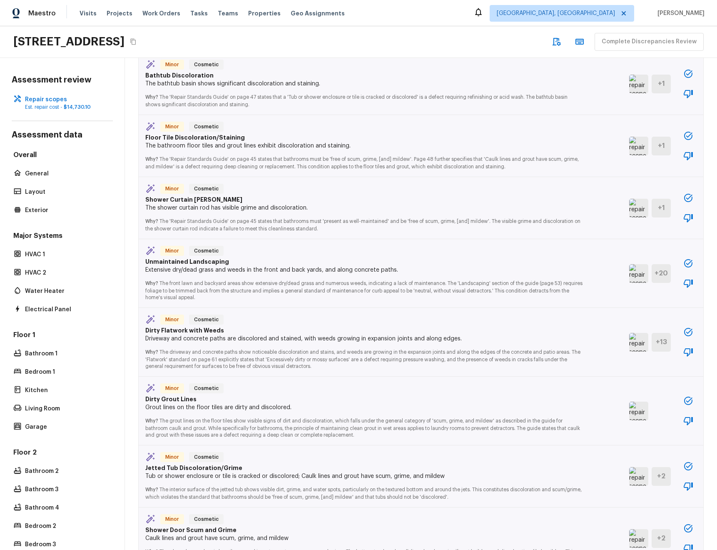
scroll to position [1131, 0]
click at [639, 339] on img at bounding box center [638, 340] width 19 height 19
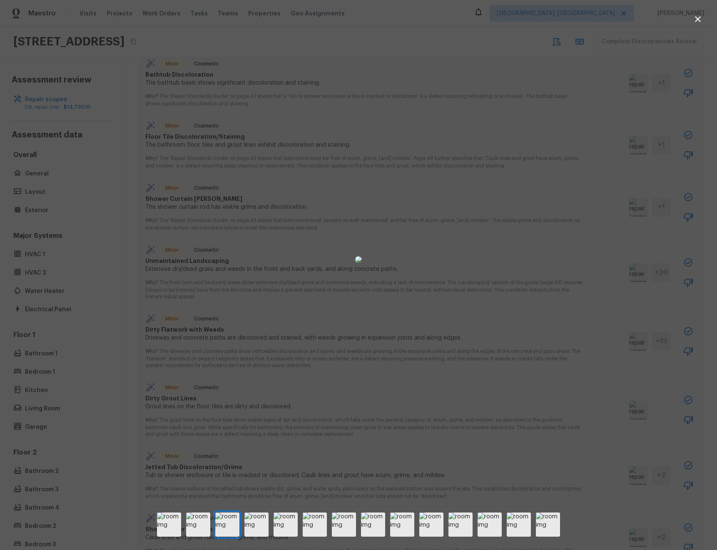
click at [137, 369] on div at bounding box center [358, 259] width 717 height 492
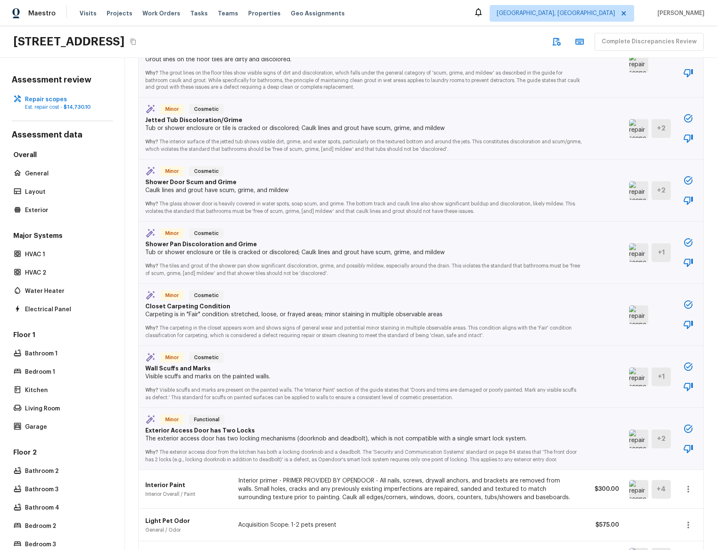
scroll to position [1485, 0]
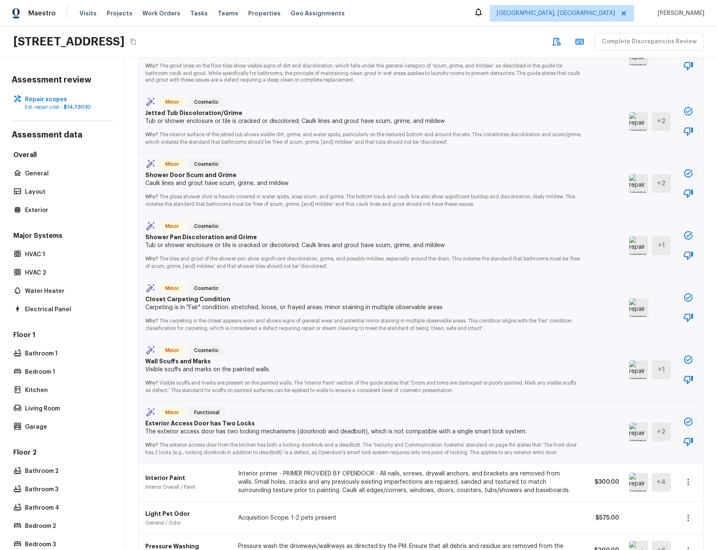
click at [640, 434] on img at bounding box center [638, 431] width 19 height 19
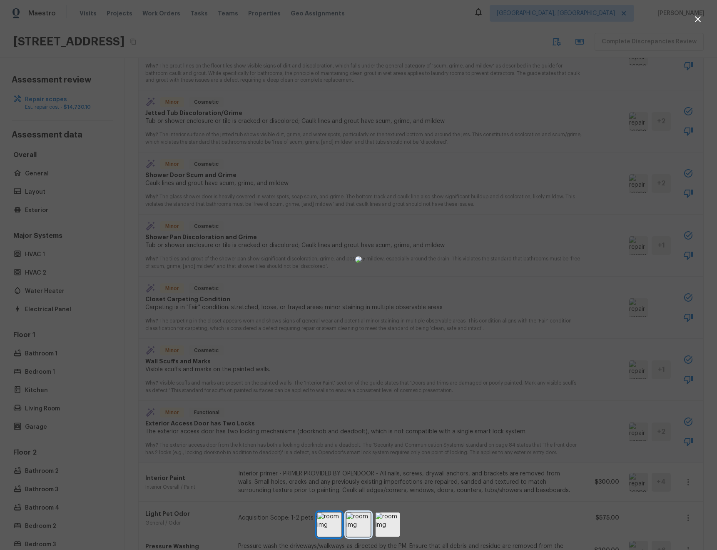
click at [353, 527] on img at bounding box center [358, 524] width 24 height 24
click at [386, 524] on img at bounding box center [388, 524] width 24 height 24
click at [329, 525] on img at bounding box center [329, 524] width 24 height 24
click at [118, 299] on div at bounding box center [358, 259] width 717 height 492
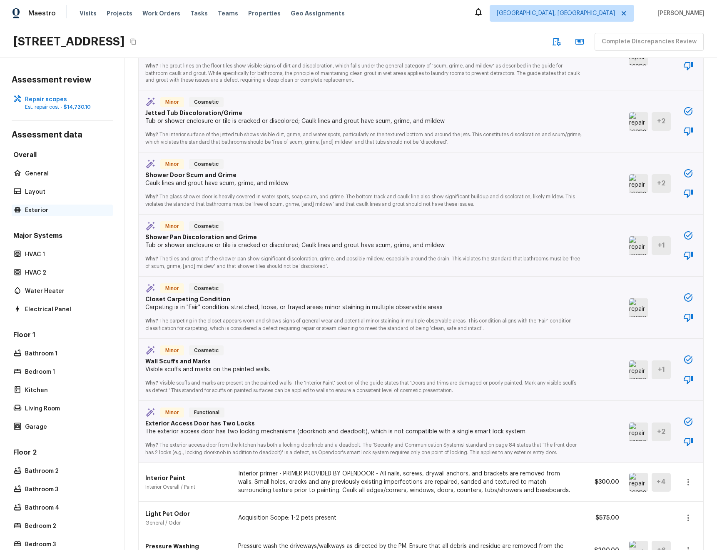
click at [44, 209] on p "Exterior" at bounding box center [66, 210] width 83 height 8
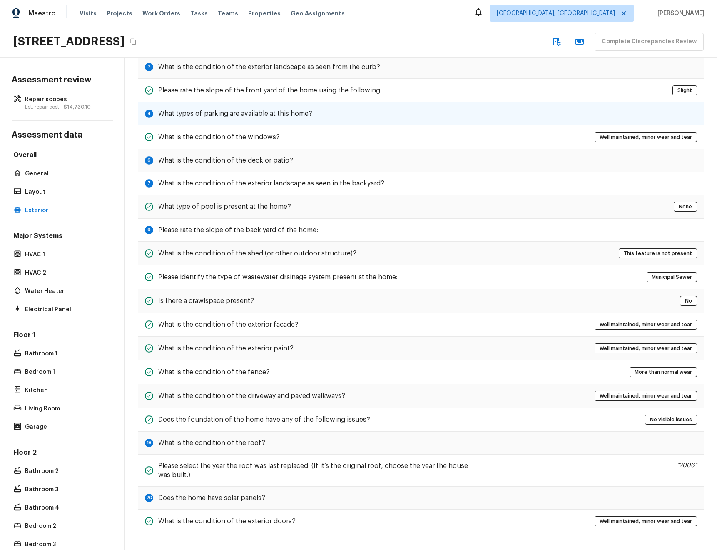
scroll to position [0, 0]
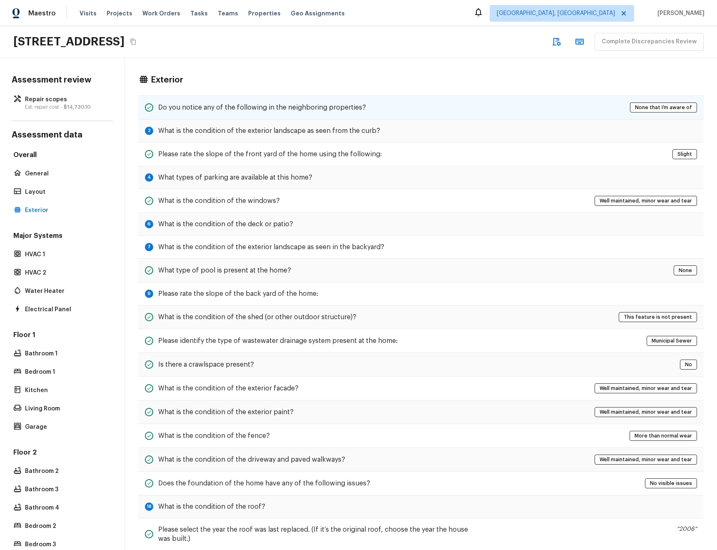
click at [330, 114] on div "Do you notice any of the following in the neighboring properties? None that I’m…" at bounding box center [420, 107] width 565 height 24
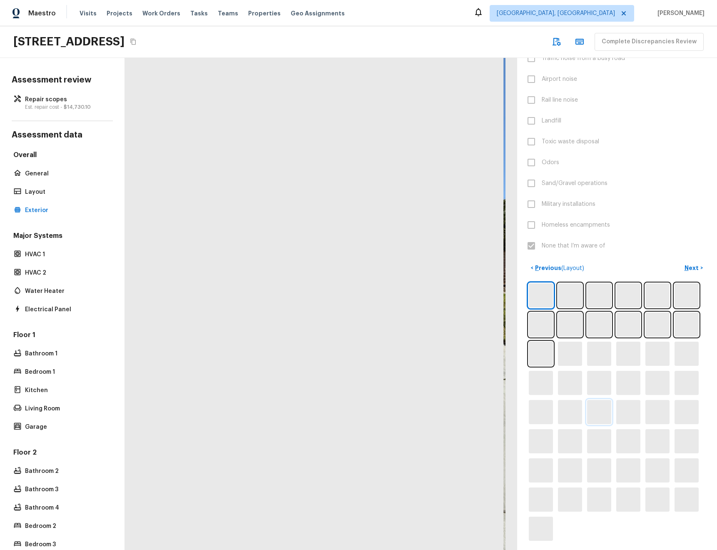
scroll to position [132, 0]
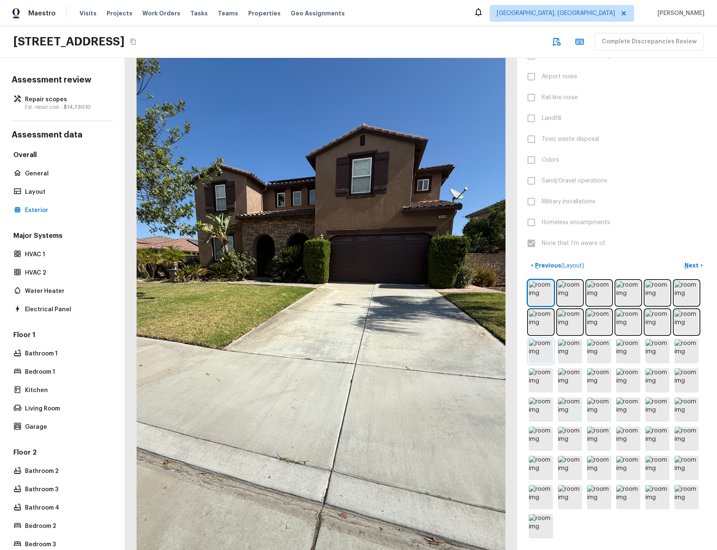
click at [540, 347] on img at bounding box center [541, 351] width 24 height 24
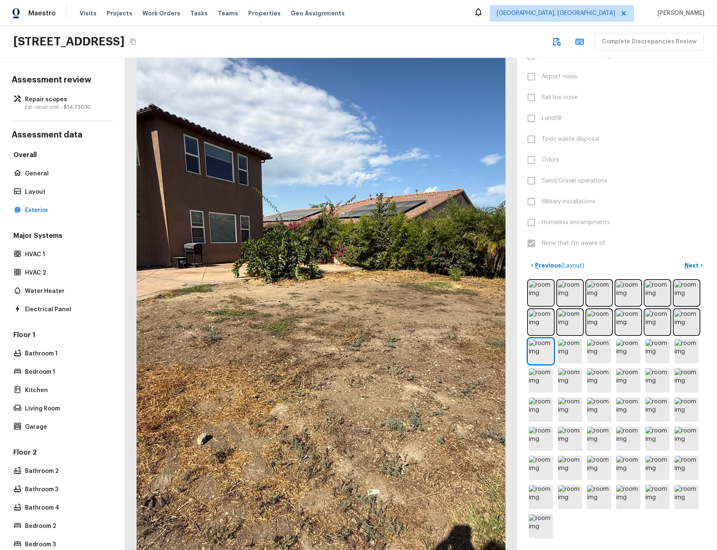
click at [320, 312] on div at bounding box center [321, 304] width 392 height 492
click at [570, 344] on img at bounding box center [570, 351] width 24 height 24
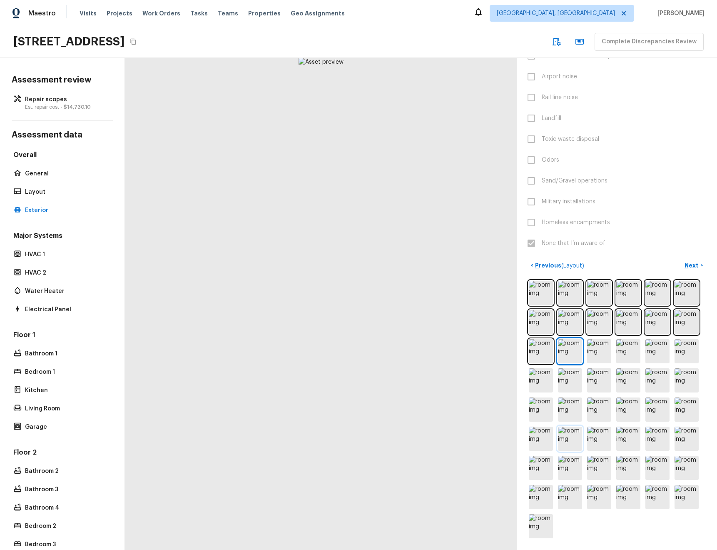
click at [565, 447] on img at bounding box center [570, 438] width 24 height 24
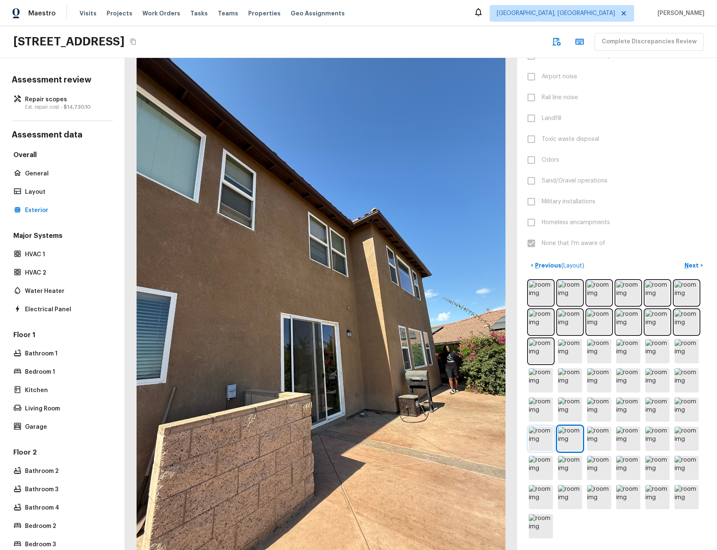
click at [536, 445] on img at bounding box center [541, 438] width 24 height 24
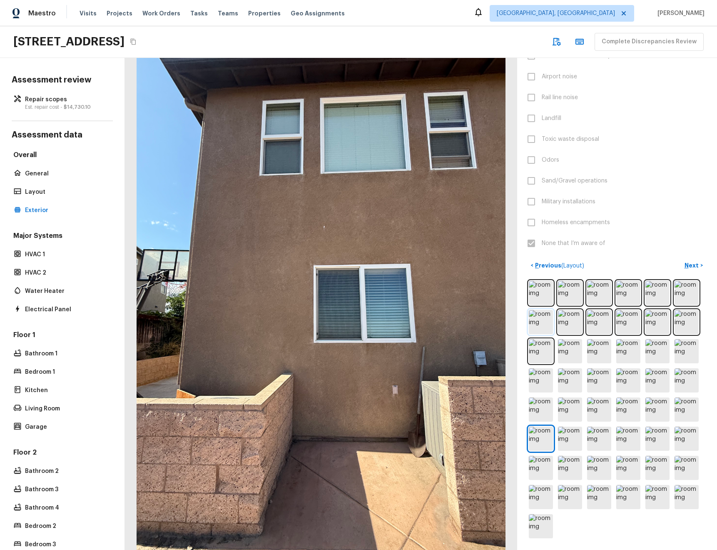
click at [537, 326] on img at bounding box center [541, 322] width 24 height 24
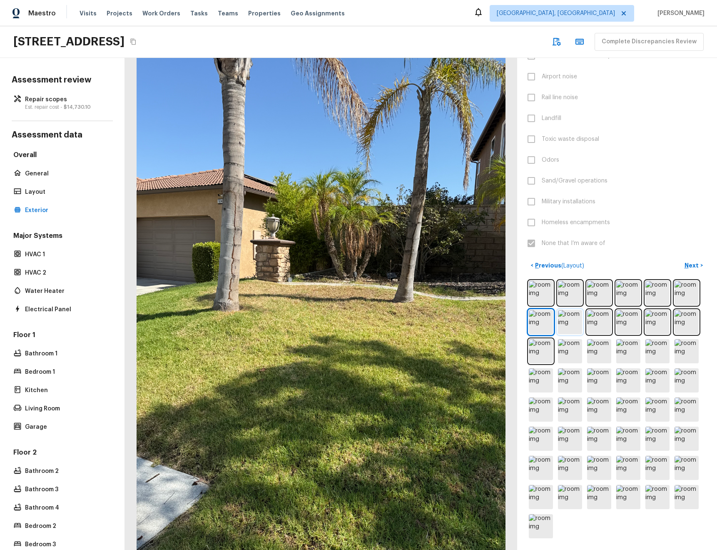
click at [569, 323] on img at bounding box center [570, 322] width 24 height 24
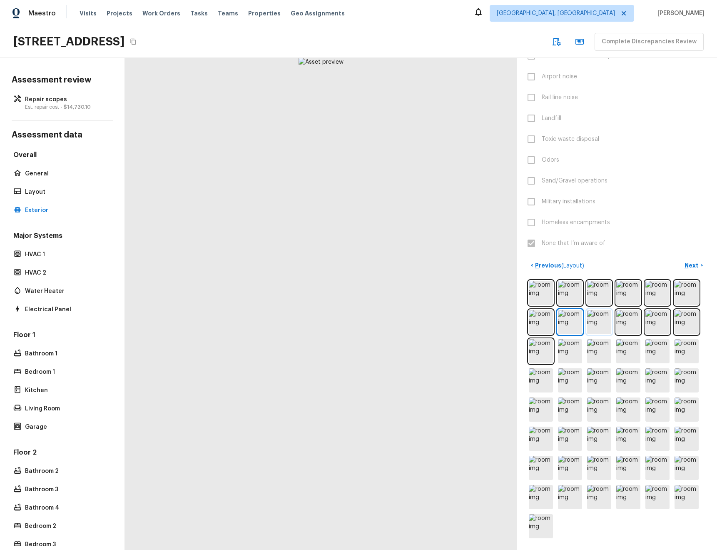
click at [611, 324] on img at bounding box center [599, 322] width 24 height 24
click at [619, 324] on img at bounding box center [628, 322] width 24 height 24
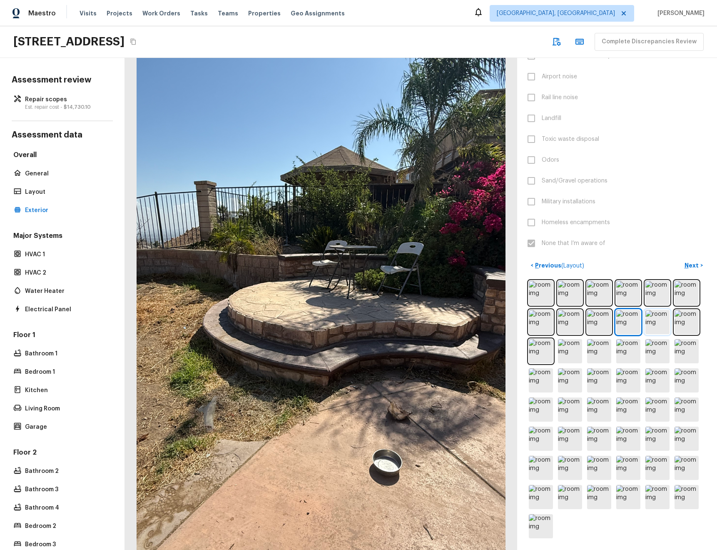
click at [652, 324] on img at bounding box center [657, 322] width 24 height 24
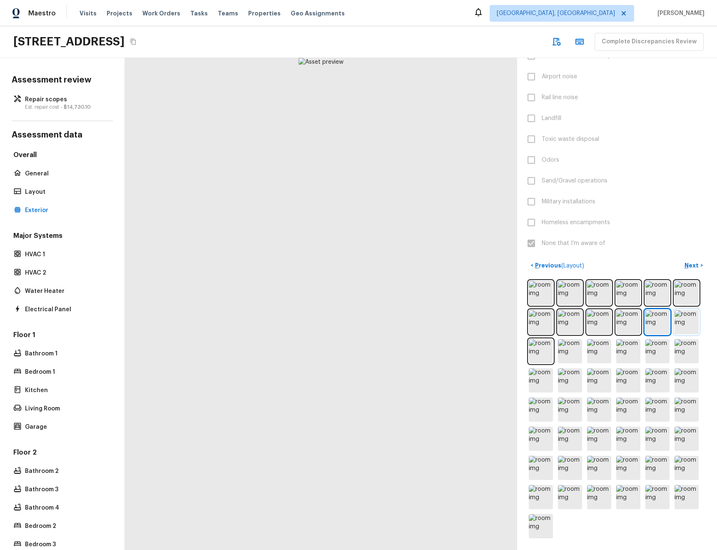
click at [686, 325] on img at bounding box center [687, 322] width 24 height 24
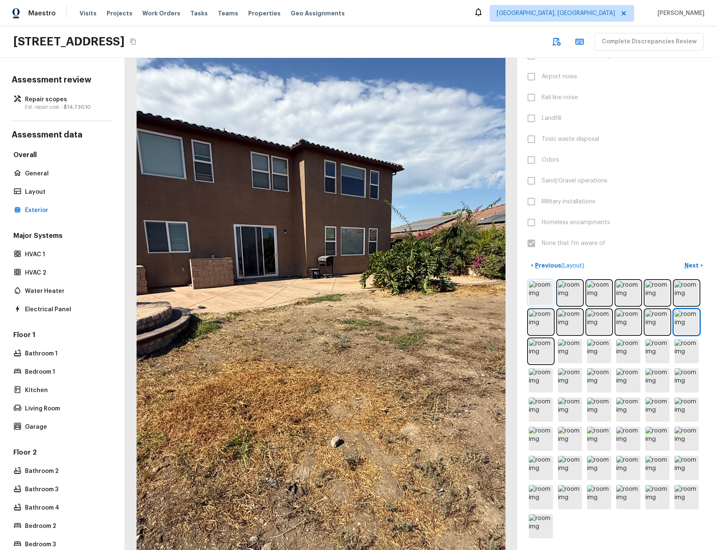
click at [535, 291] on img at bounding box center [541, 293] width 24 height 24
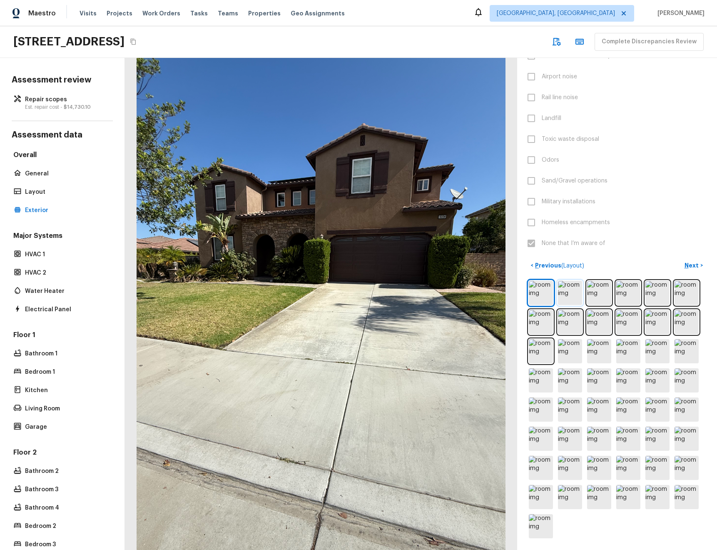
click at [573, 289] on img at bounding box center [570, 293] width 24 height 24
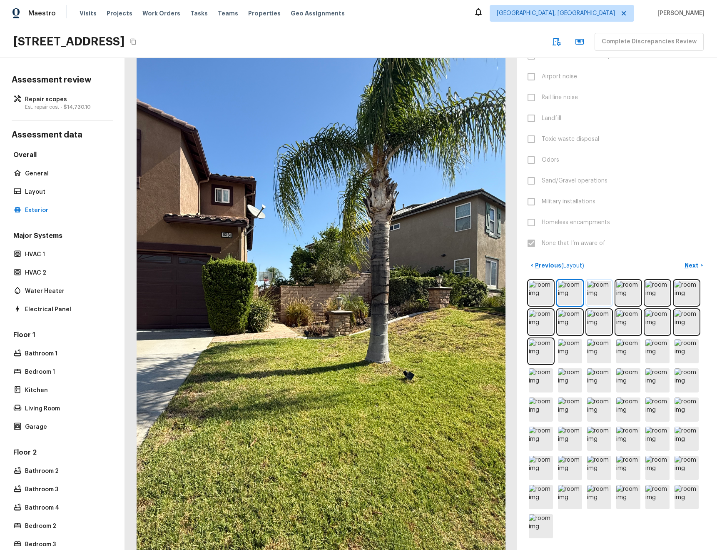
click at [592, 294] on img at bounding box center [599, 293] width 24 height 24
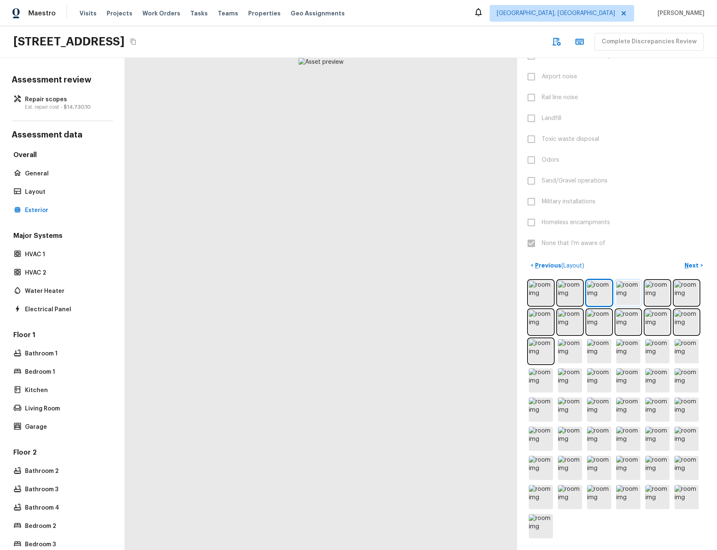
click at [618, 298] on img at bounding box center [628, 293] width 24 height 24
click at [32, 189] on p "Layout" at bounding box center [66, 192] width 83 height 8
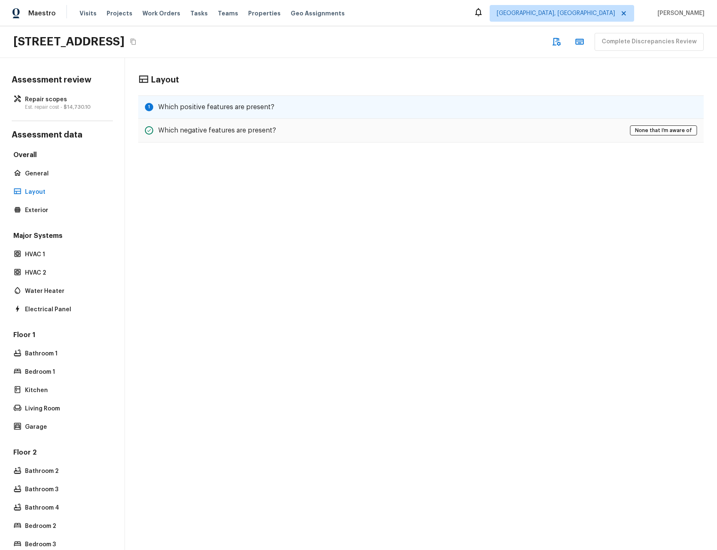
click at [298, 113] on div "1 Which positive features are present?" at bounding box center [420, 106] width 565 height 23
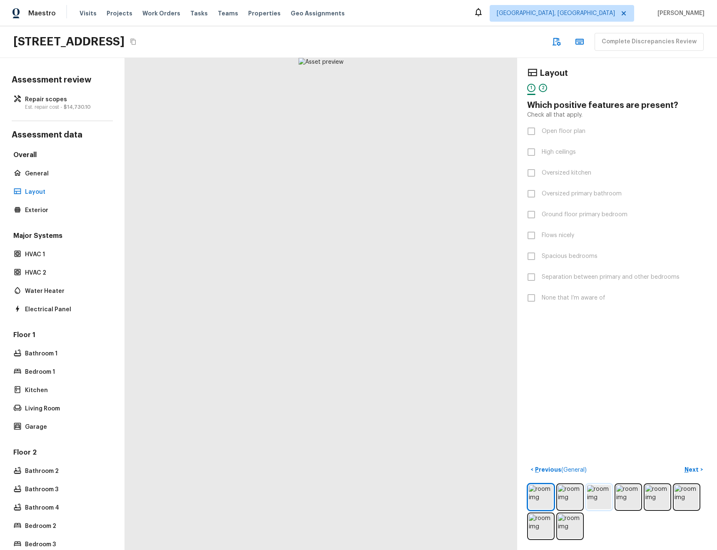
drag, startPoint x: 573, startPoint y: 490, endPoint x: 593, endPoint y: 491, distance: 20.5
click at [573, 490] on img at bounding box center [570, 497] width 24 height 24
drag, startPoint x: 607, startPoint y: 492, endPoint x: 620, endPoint y: 492, distance: 12.9
click at [607, 492] on img at bounding box center [599, 497] width 24 height 24
click at [635, 492] on img at bounding box center [628, 497] width 24 height 24
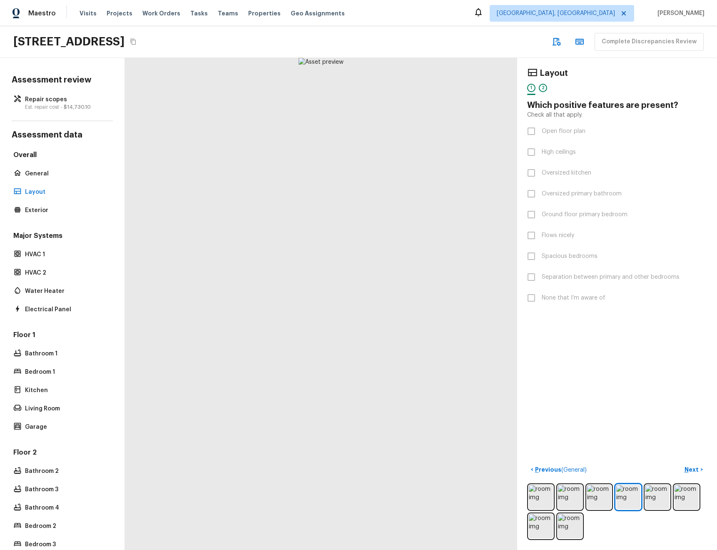
click at [671, 491] on div at bounding box center [617, 511] width 180 height 57
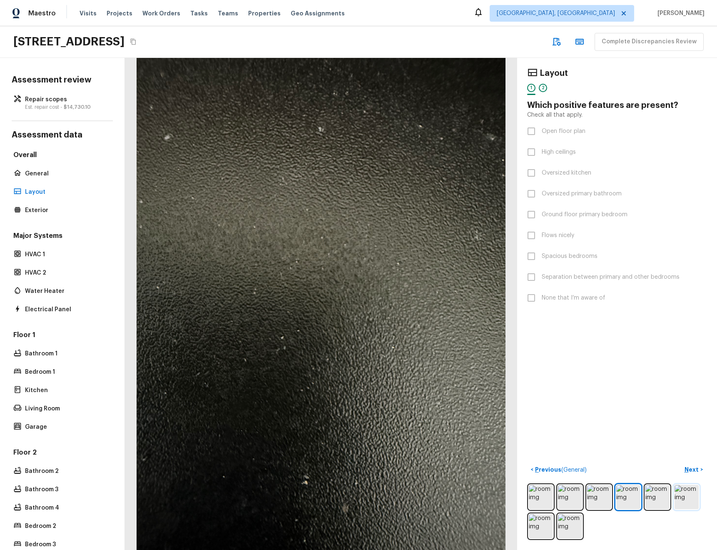
drag, startPoint x: 686, startPoint y: 491, endPoint x: 678, endPoint y: 491, distance: 7.9
click at [686, 491] on img at bounding box center [687, 497] width 24 height 24
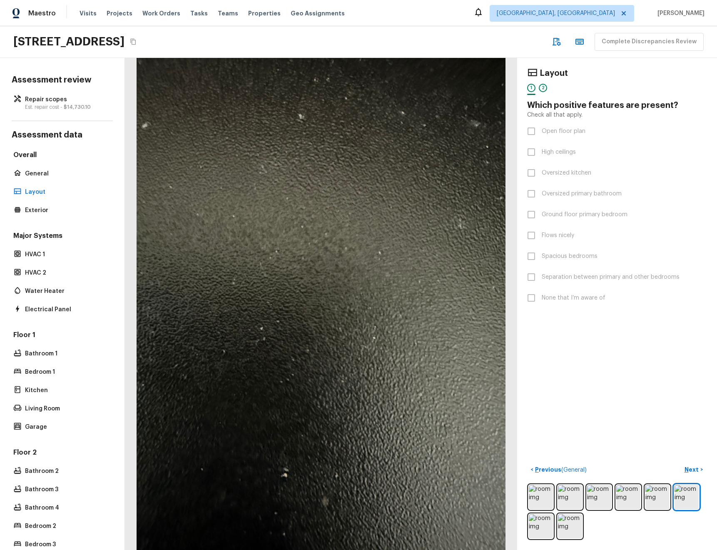
drag, startPoint x: 538, startPoint y: 522, endPoint x: 557, endPoint y: 524, distance: 18.9
click at [538, 521] on img at bounding box center [541, 526] width 24 height 24
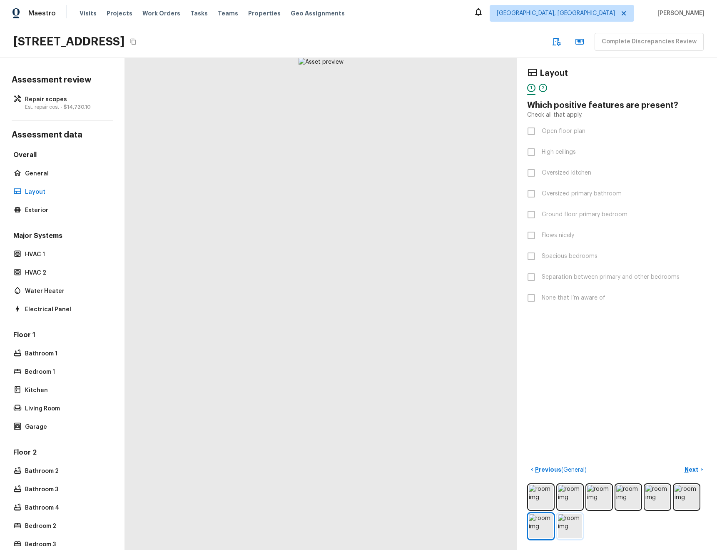
click at [565, 525] on img at bounding box center [570, 526] width 24 height 24
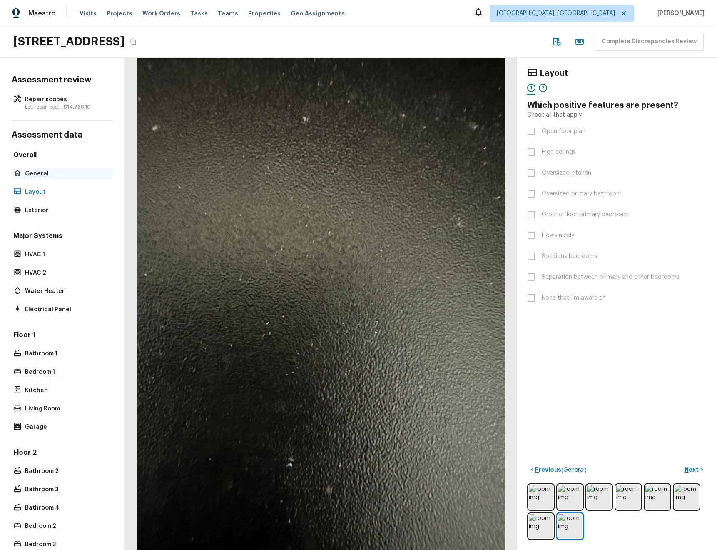
click at [38, 171] on p "General" at bounding box center [66, 173] width 83 height 8
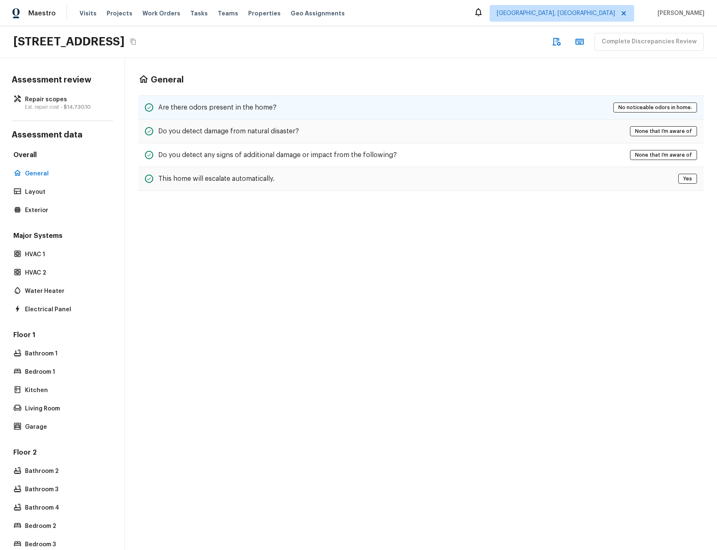
click at [366, 112] on div "Are there odors present in the home? No noticeable odors in home." at bounding box center [420, 107] width 565 height 24
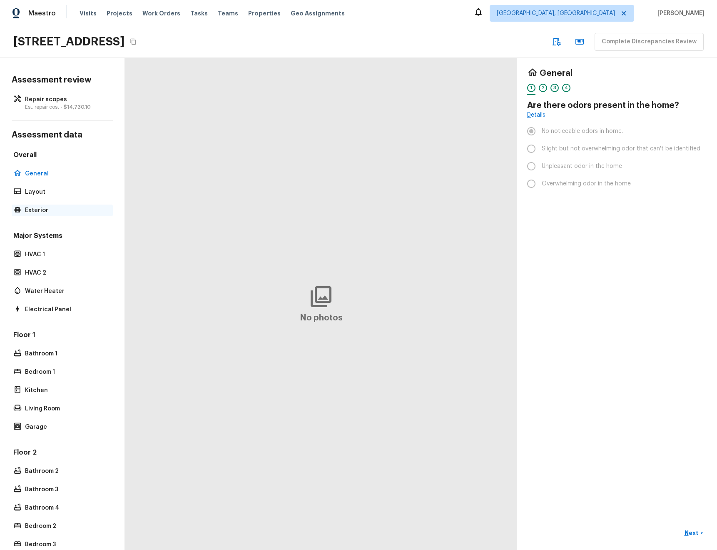
click at [60, 208] on p "Exterior" at bounding box center [66, 210] width 83 height 8
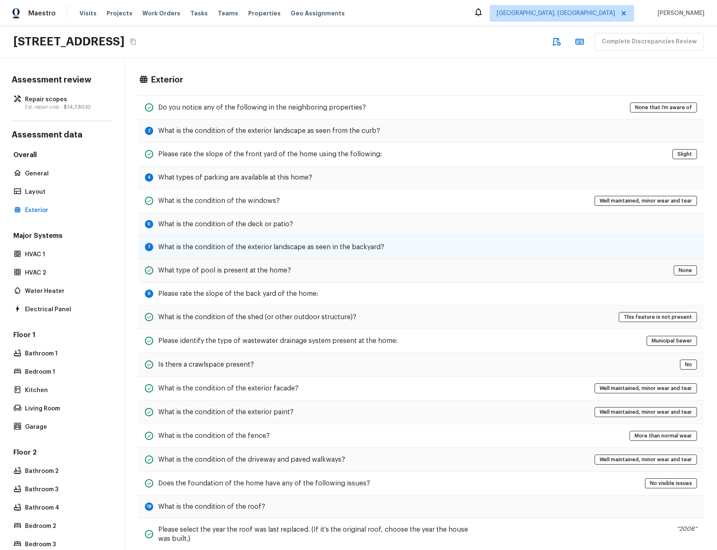
click at [227, 249] on h5 "What is the condition of the exterior landscape as seen in the backyard?" at bounding box center [271, 246] width 226 height 9
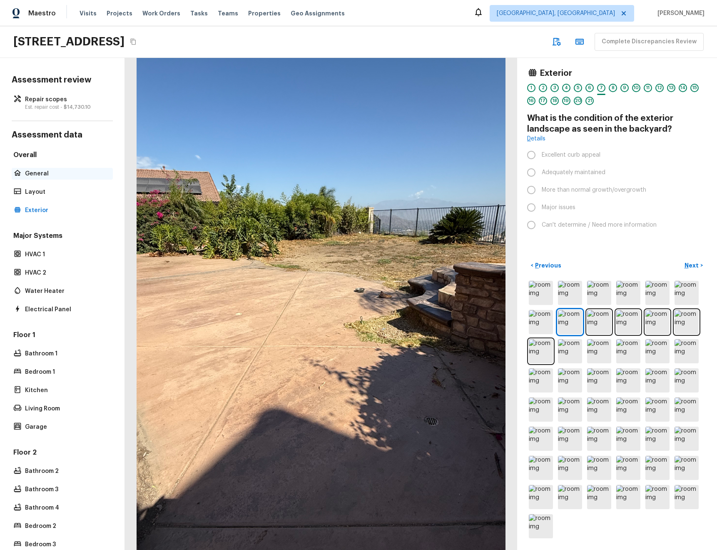
click at [41, 172] on p "General" at bounding box center [66, 173] width 83 height 8
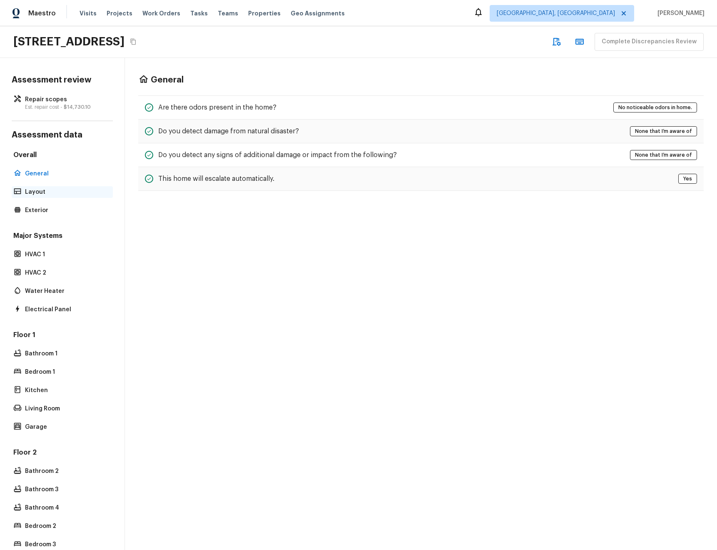
click at [47, 195] on p "Layout" at bounding box center [66, 192] width 83 height 8
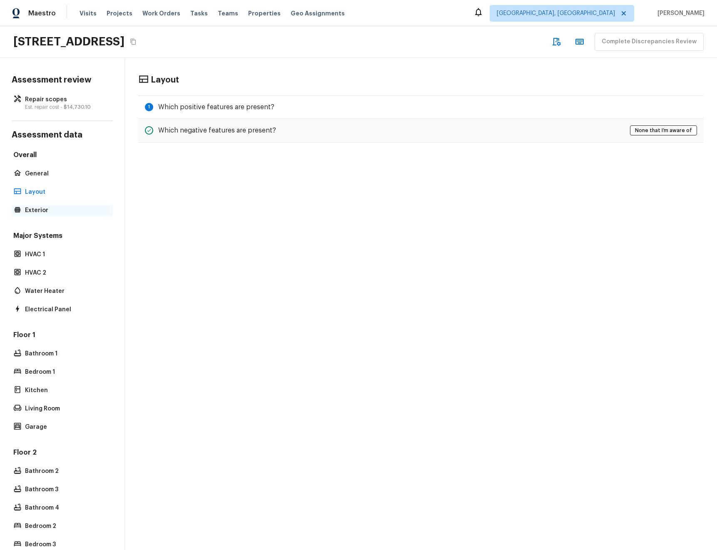
click at [47, 209] on p "Exterior" at bounding box center [66, 210] width 83 height 8
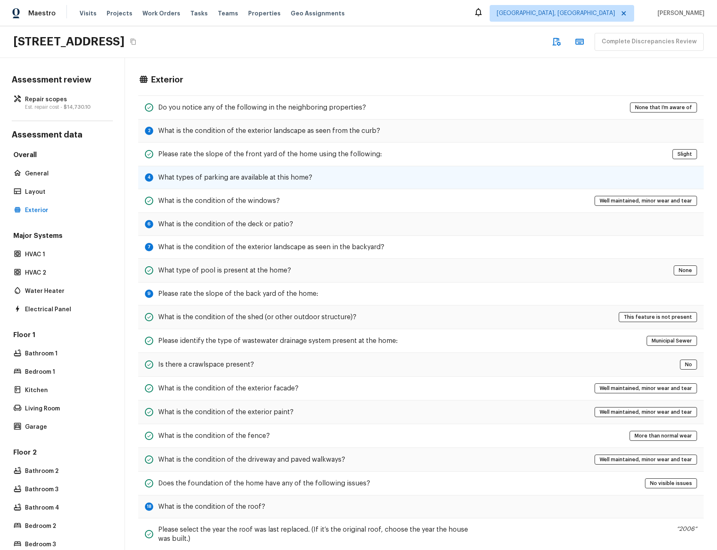
click at [271, 180] on h5 "What types of parking are available at this home?" at bounding box center [235, 177] width 154 height 9
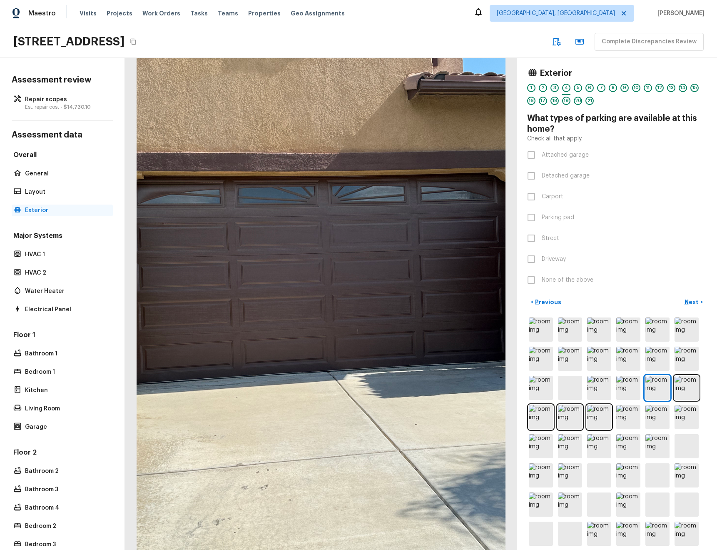
click at [52, 211] on p "Exterior" at bounding box center [66, 210] width 83 height 8
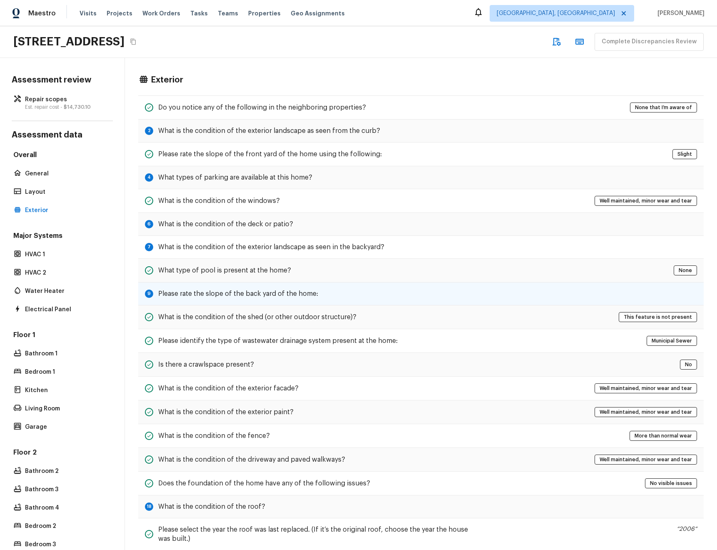
scroll to position [64, 0]
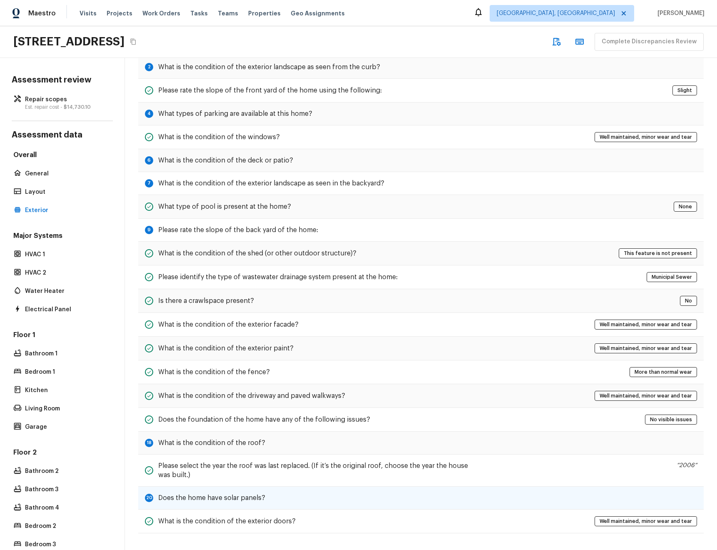
click at [433, 504] on div "20 Does the home have solar panels?" at bounding box center [420, 497] width 565 height 23
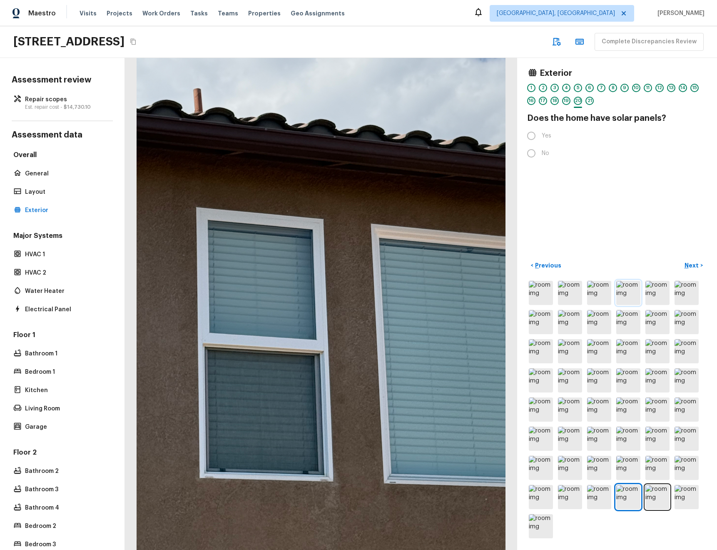
click at [624, 291] on img at bounding box center [628, 293] width 24 height 24
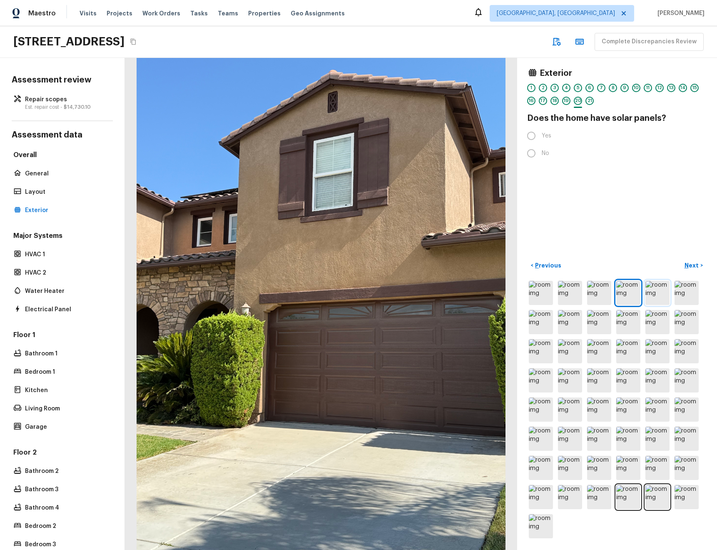
click at [650, 291] on img at bounding box center [657, 293] width 24 height 24
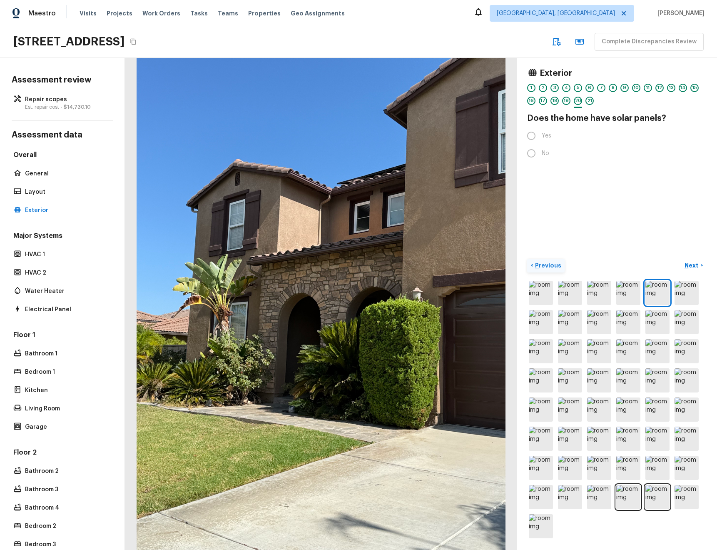
click at [545, 265] on p "Previous" at bounding box center [547, 265] width 28 height 8
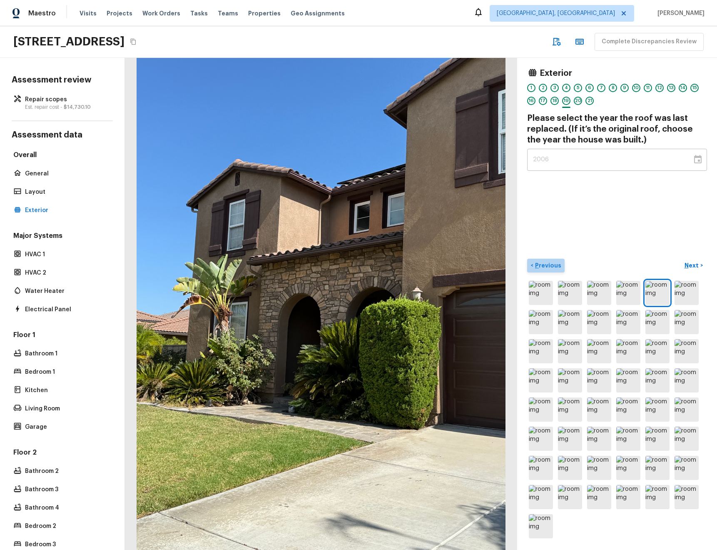
click at [545, 266] on p "Previous" at bounding box center [547, 265] width 28 height 8
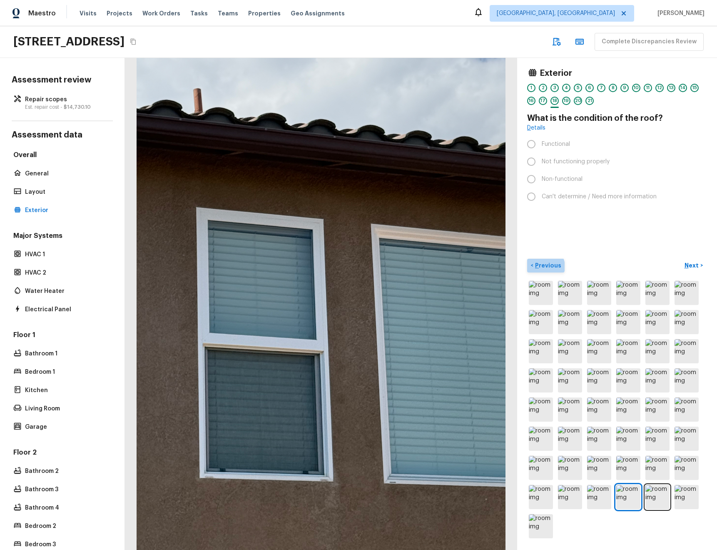
click at [545, 266] on p "Previous" at bounding box center [547, 265] width 28 height 8
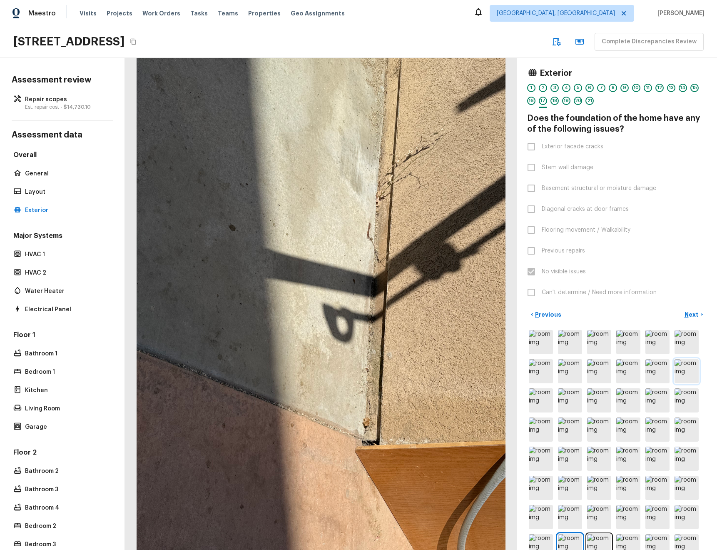
click at [689, 310] on p "Next" at bounding box center [693, 314] width 16 height 8
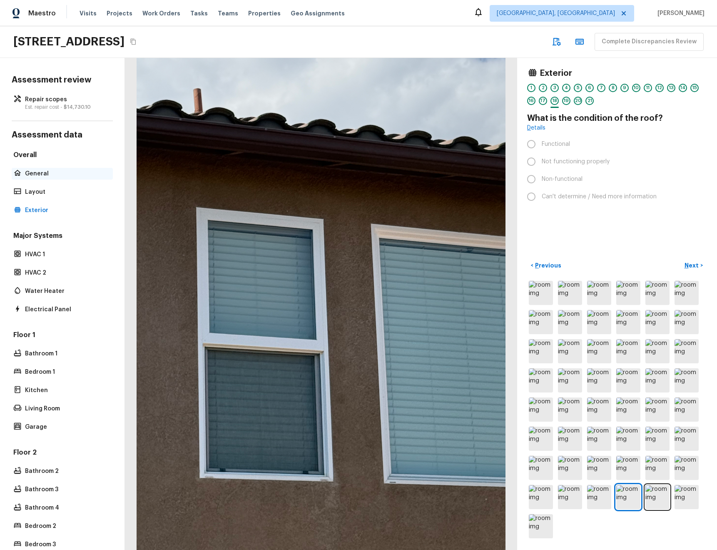
click at [40, 176] on p "General" at bounding box center [66, 173] width 83 height 8
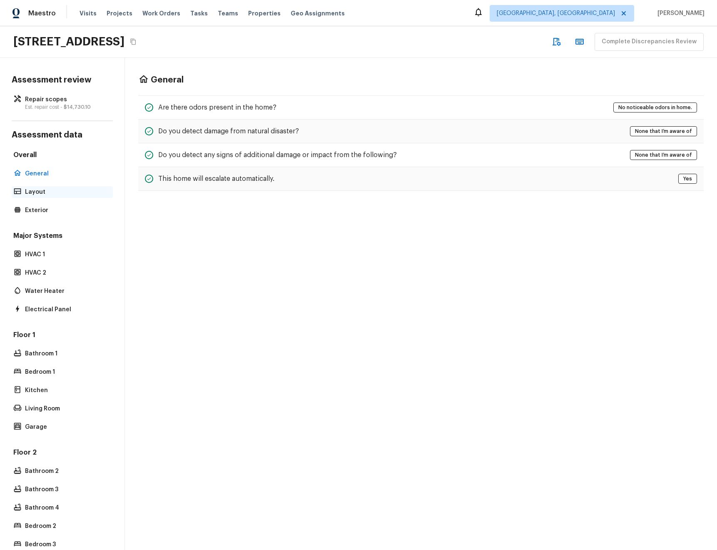
click at [45, 191] on p "Layout" at bounding box center [66, 192] width 83 height 8
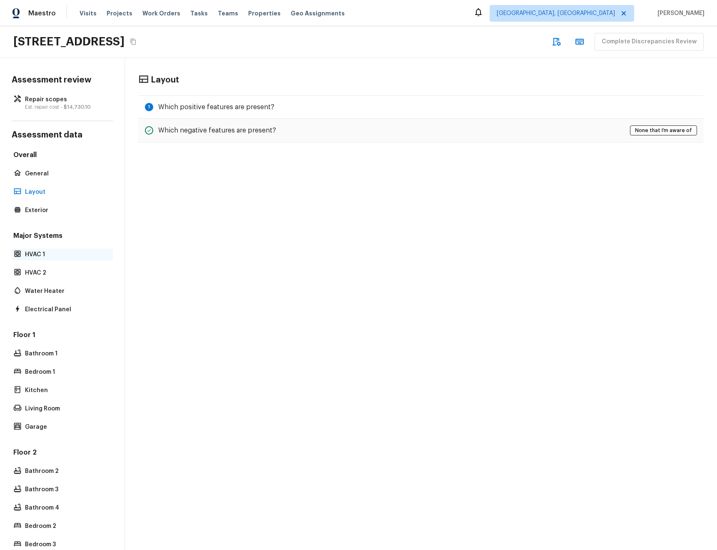
click at [62, 257] on p "HVAC 1" at bounding box center [66, 254] width 83 height 8
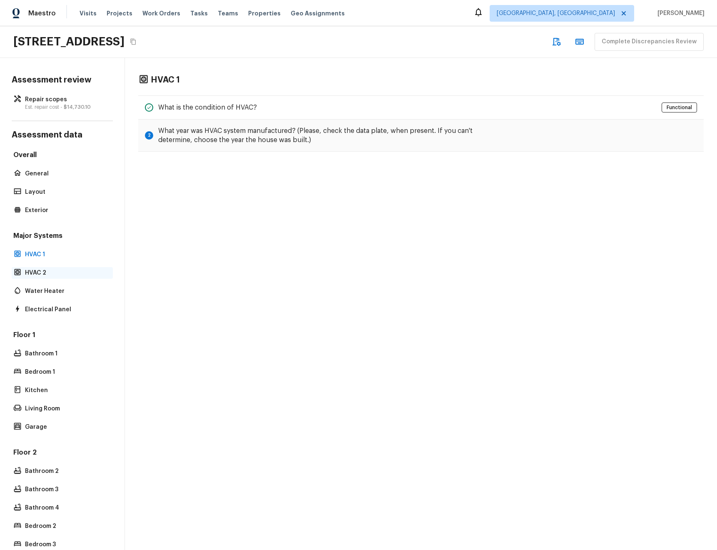
click at [40, 275] on p "HVAC 2" at bounding box center [66, 273] width 83 height 8
click at [47, 291] on p "Water Heater" at bounding box center [66, 291] width 83 height 8
click at [56, 309] on p "Electrical Panel" at bounding box center [66, 309] width 83 height 8
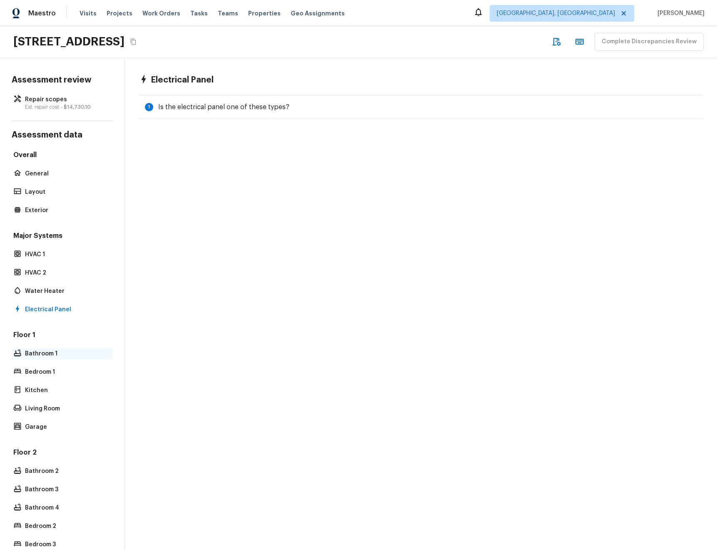
click at [37, 356] on p "Bathroom 1" at bounding box center [66, 353] width 83 height 8
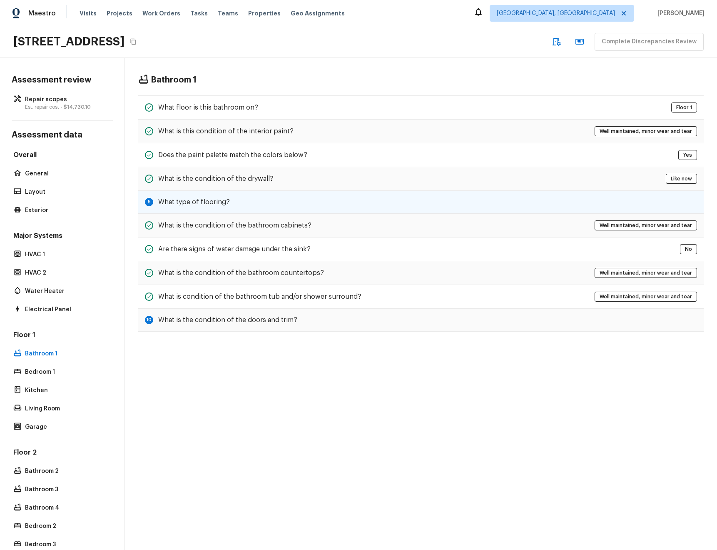
click at [233, 204] on div "5 What type of flooring?" at bounding box center [420, 202] width 565 height 23
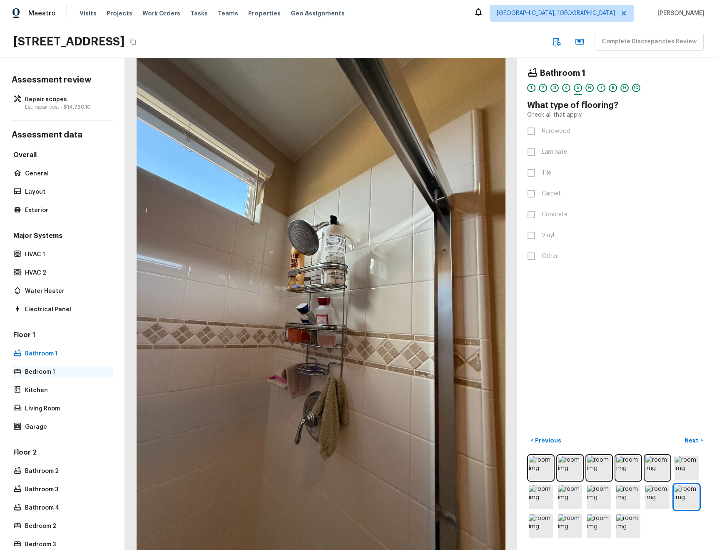
click at [52, 372] on p "Bedroom 1" at bounding box center [66, 372] width 83 height 8
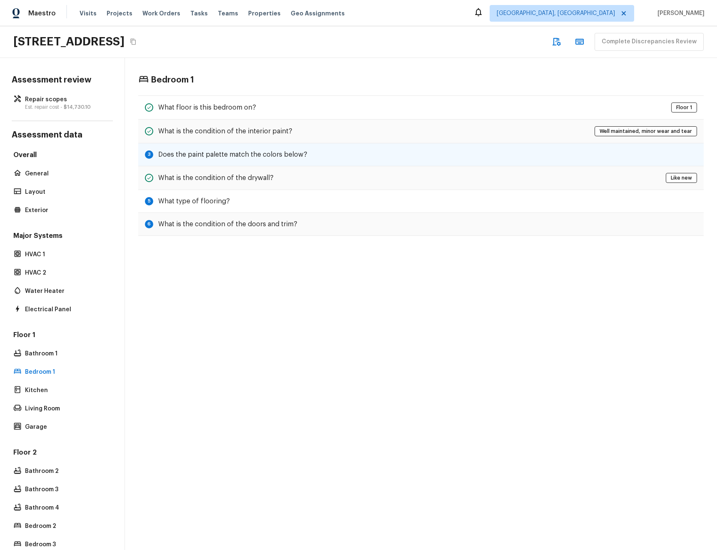
click at [333, 153] on div "3 Does the paint palette match the colors below?" at bounding box center [420, 154] width 565 height 23
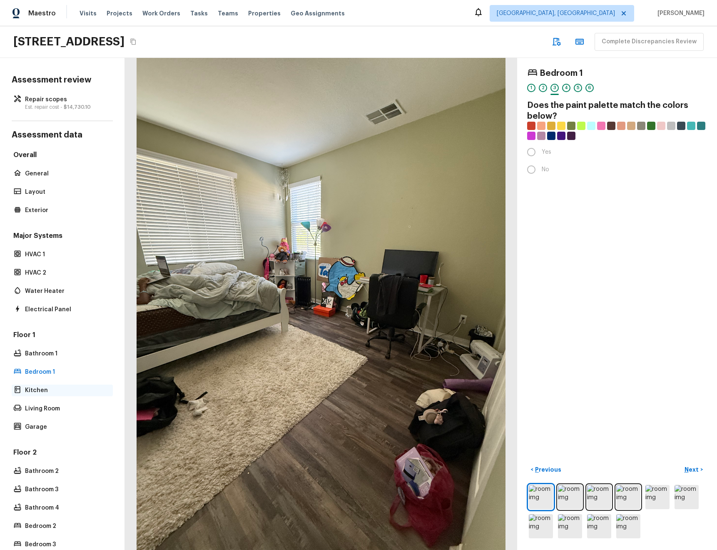
click at [61, 392] on p "Kitchen" at bounding box center [66, 390] width 83 height 8
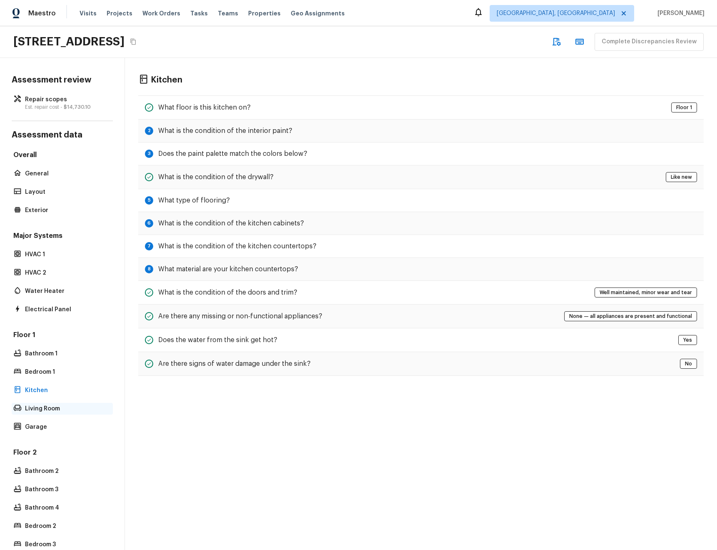
click at [77, 411] on p "Living Room" at bounding box center [66, 408] width 83 height 8
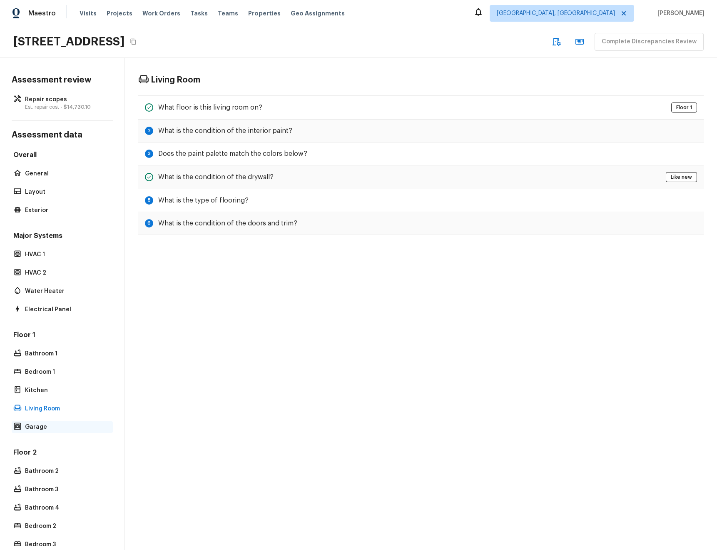
click at [77, 431] on div "Garage" at bounding box center [62, 427] width 101 height 12
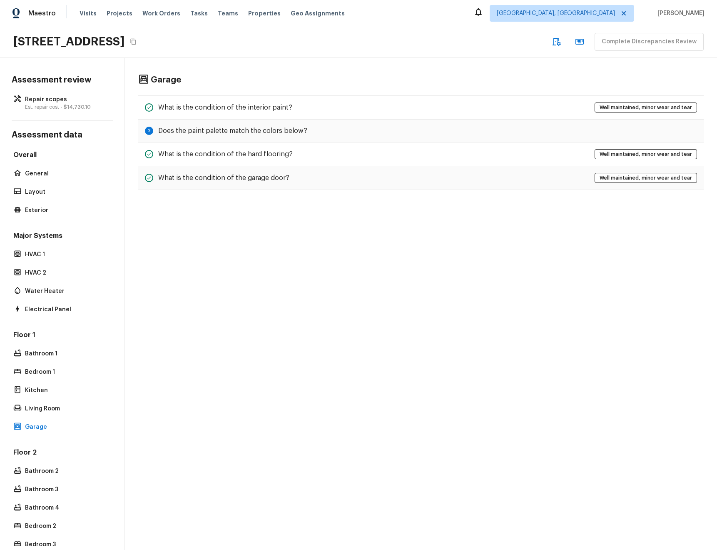
click at [57, 345] on div "Floor 1 Bathroom 1 Bedroom 1 Kitchen Living Room Garage" at bounding box center [62, 381] width 101 height 102
click at [56, 352] on p "Bathroom 1" at bounding box center [66, 353] width 83 height 8
